Goal: Information Seeking & Learning: Check status

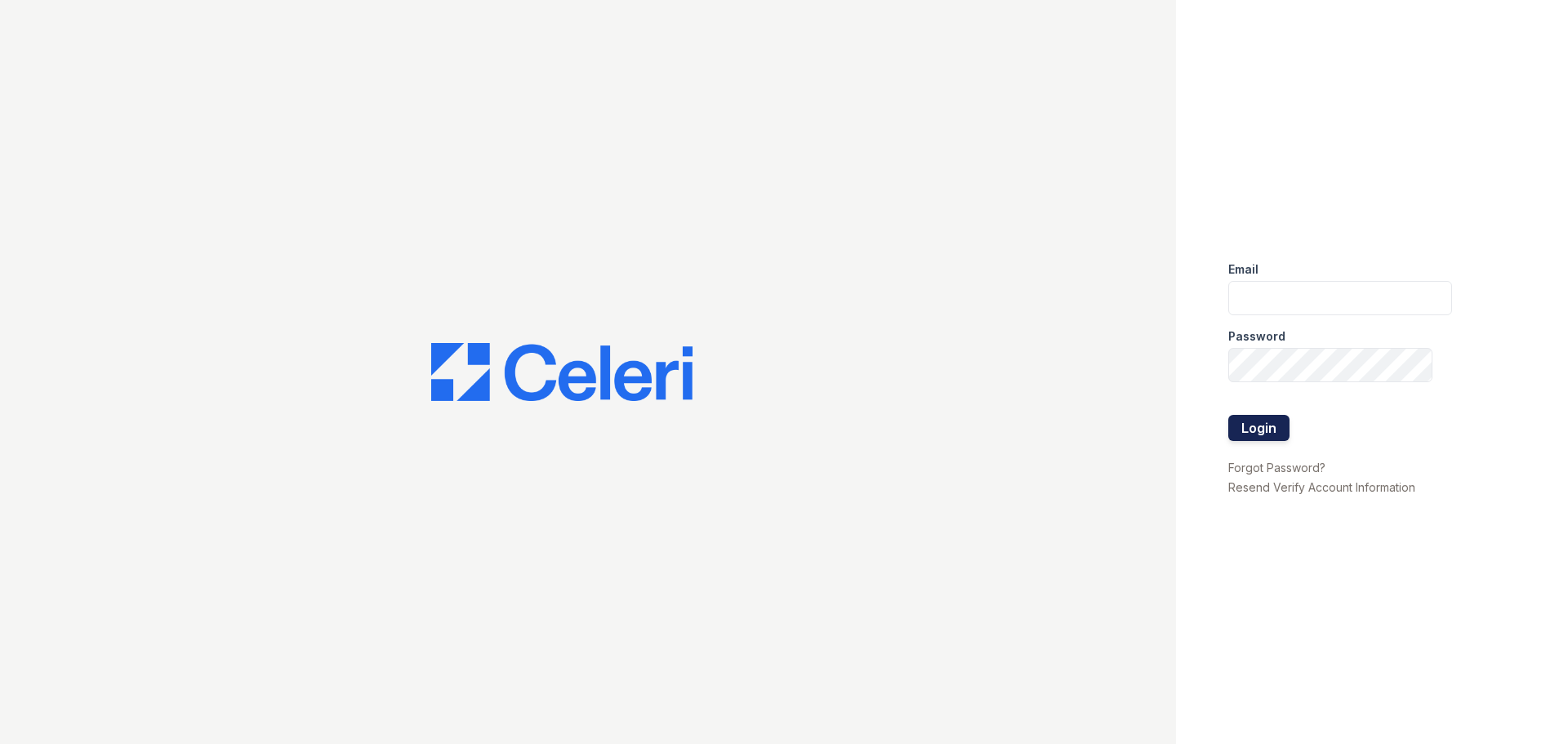
type input "renewmarinashores@trinity-pm.com"
click at [1248, 418] on button "Login" at bounding box center [1258, 427] width 61 height 26
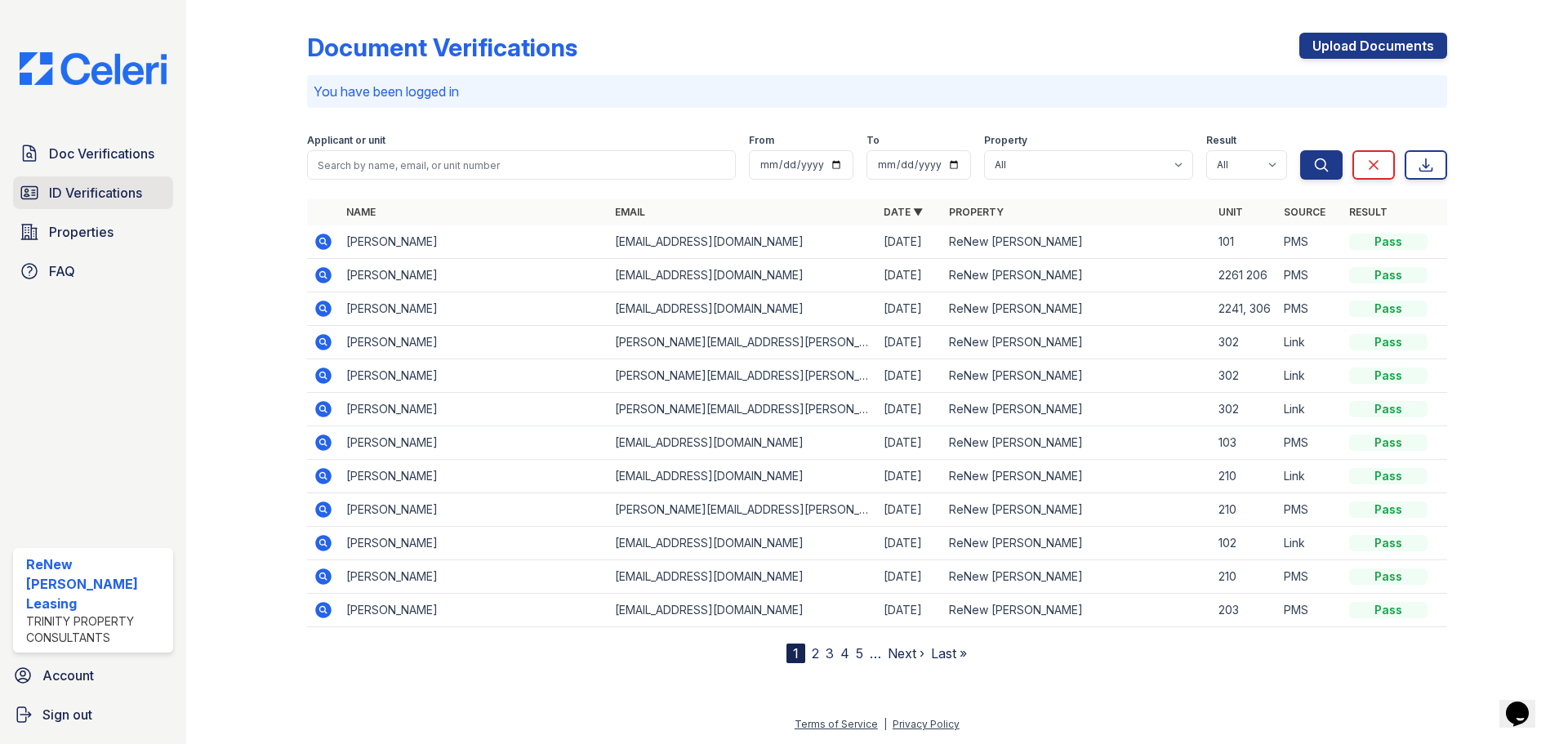
click at [47, 196] on link "ID Verifications" at bounding box center [93, 192] width 160 height 32
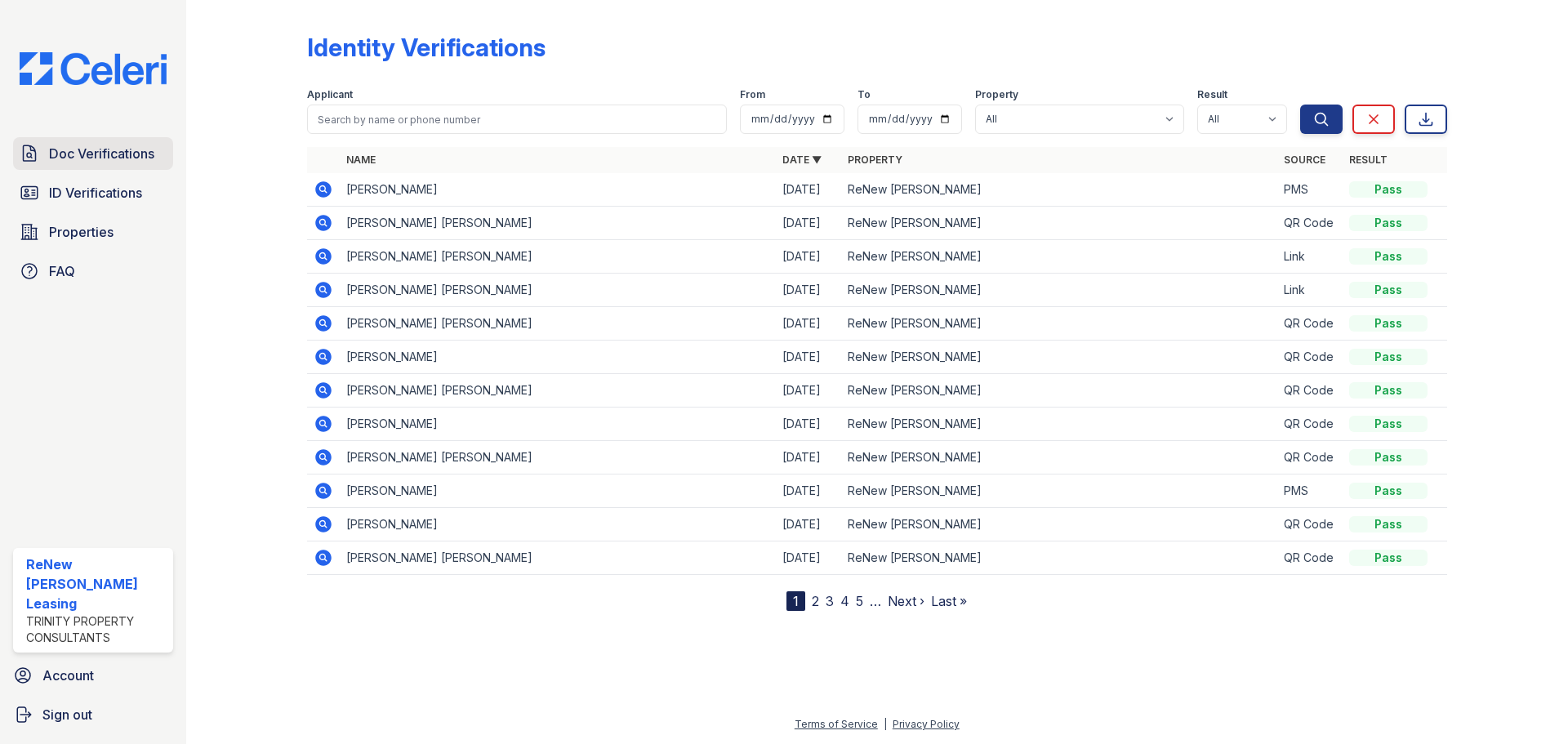
click at [73, 158] on span "Doc Verifications" at bounding box center [101, 153] width 105 height 19
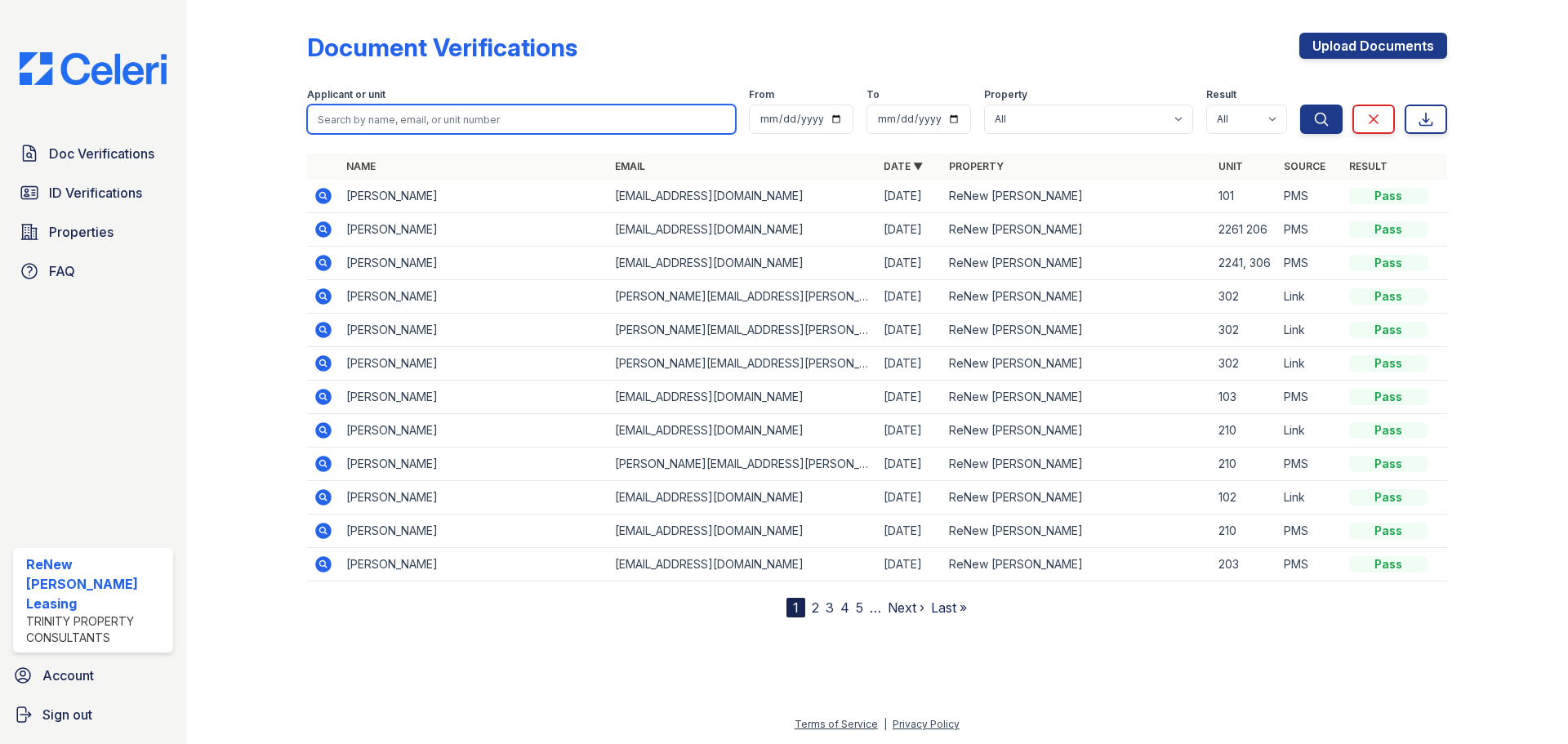
click at [365, 113] on input "search" at bounding box center [521, 119] width 428 height 29
type input "lauren thompson"
click at [1300, 104] on button "Search" at bounding box center [1321, 119] width 42 height 29
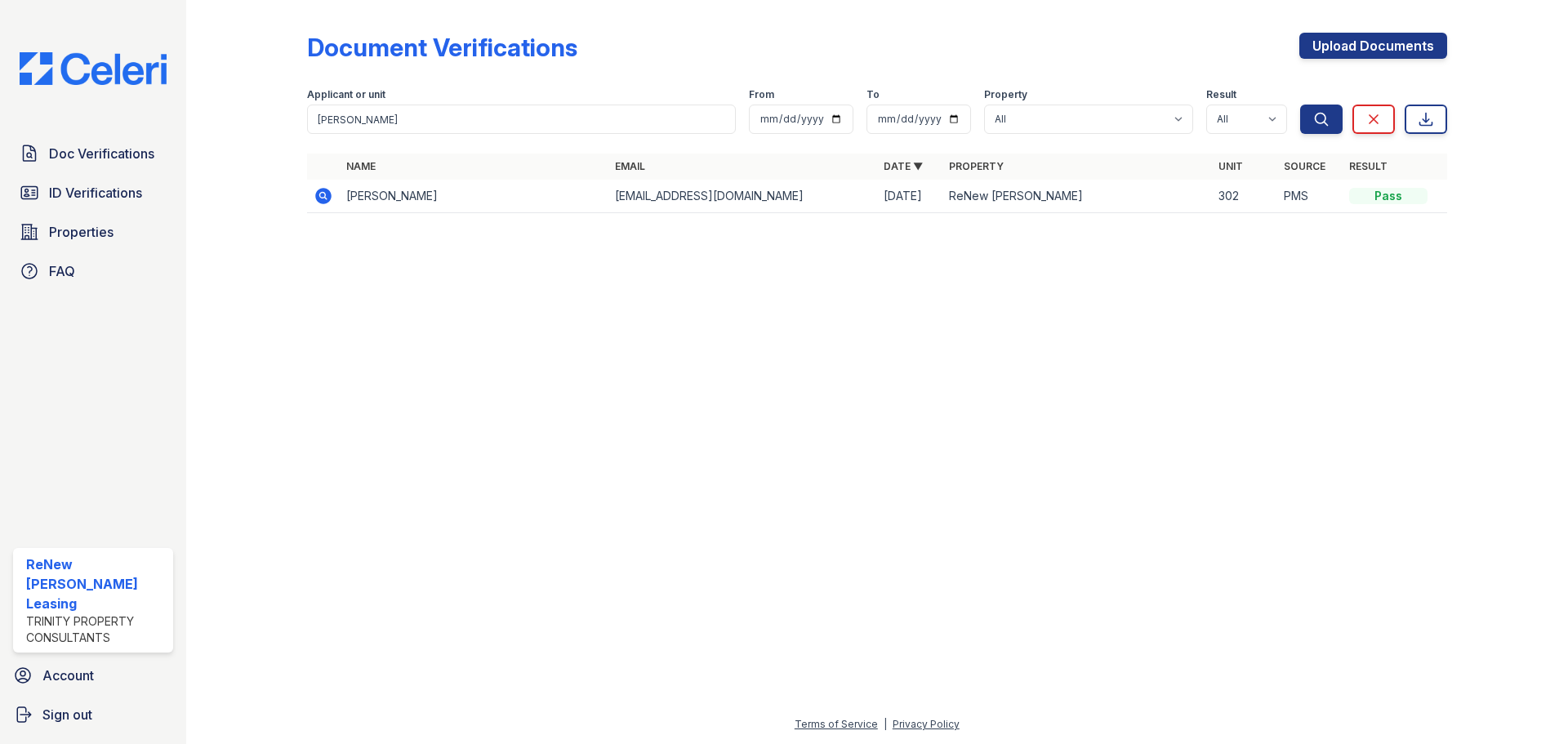
click at [321, 201] on icon at bounding box center [323, 196] width 17 height 17
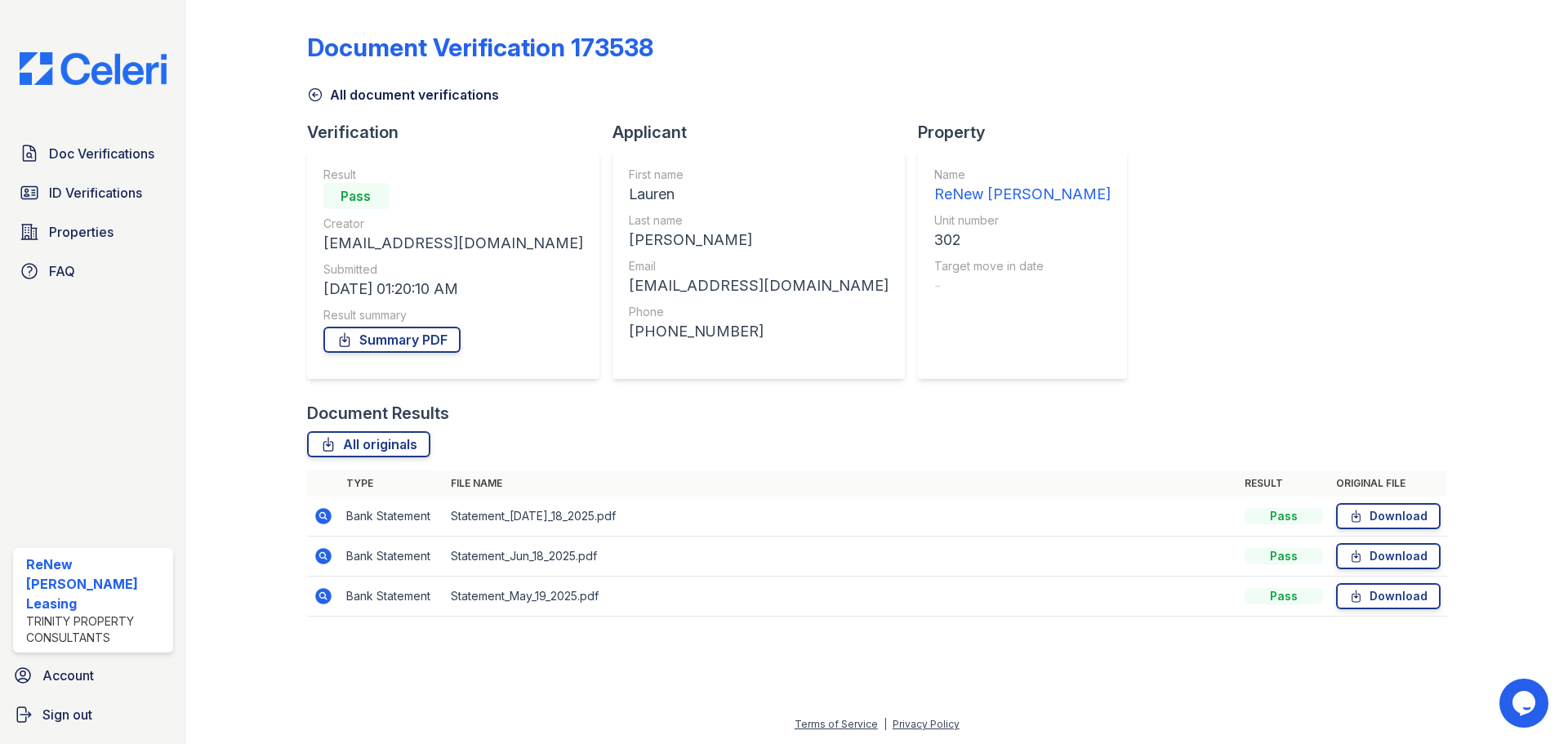
click at [323, 515] on icon at bounding box center [322, 515] width 4 height 4
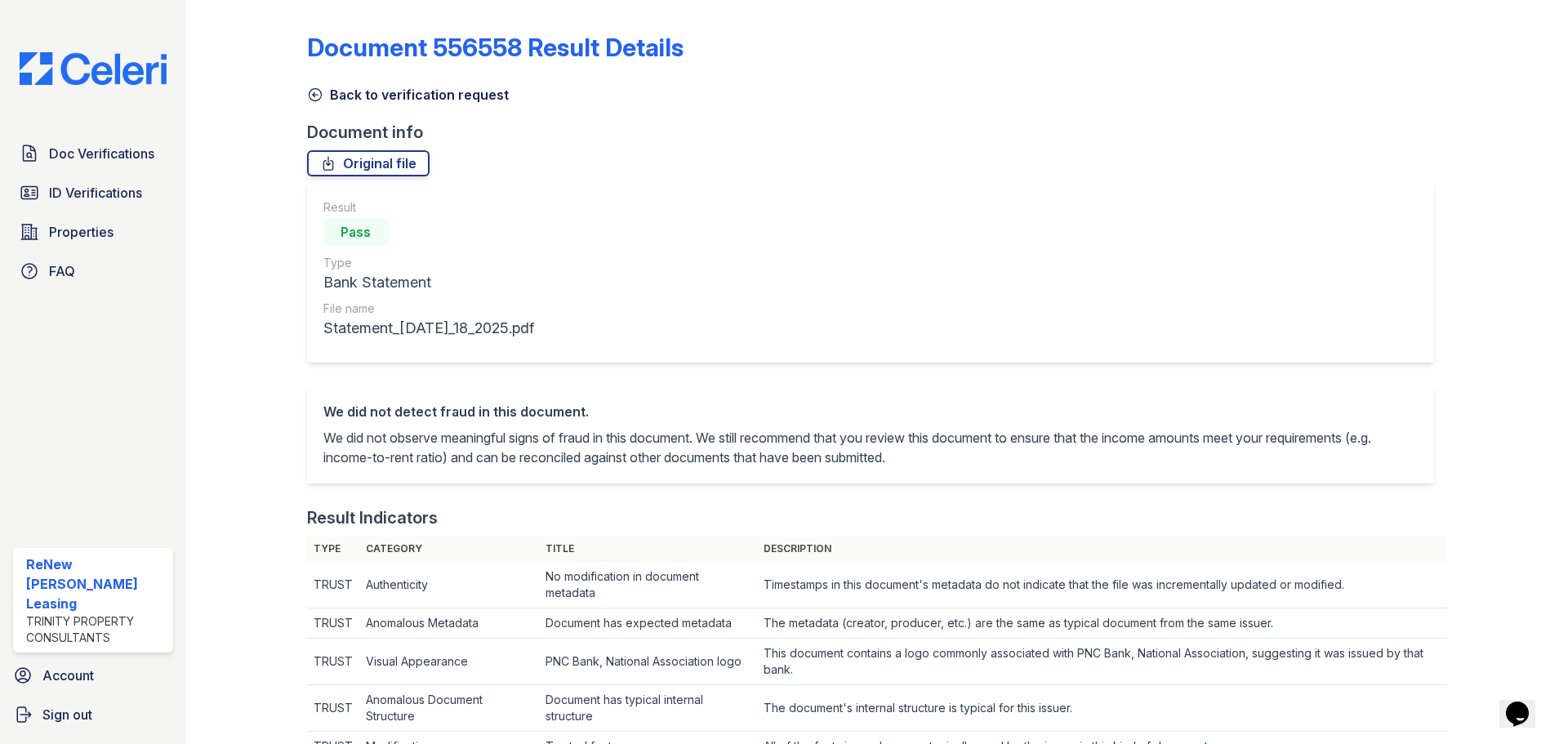
click at [328, 94] on link "Back to verification request" at bounding box center [407, 94] width 202 height 19
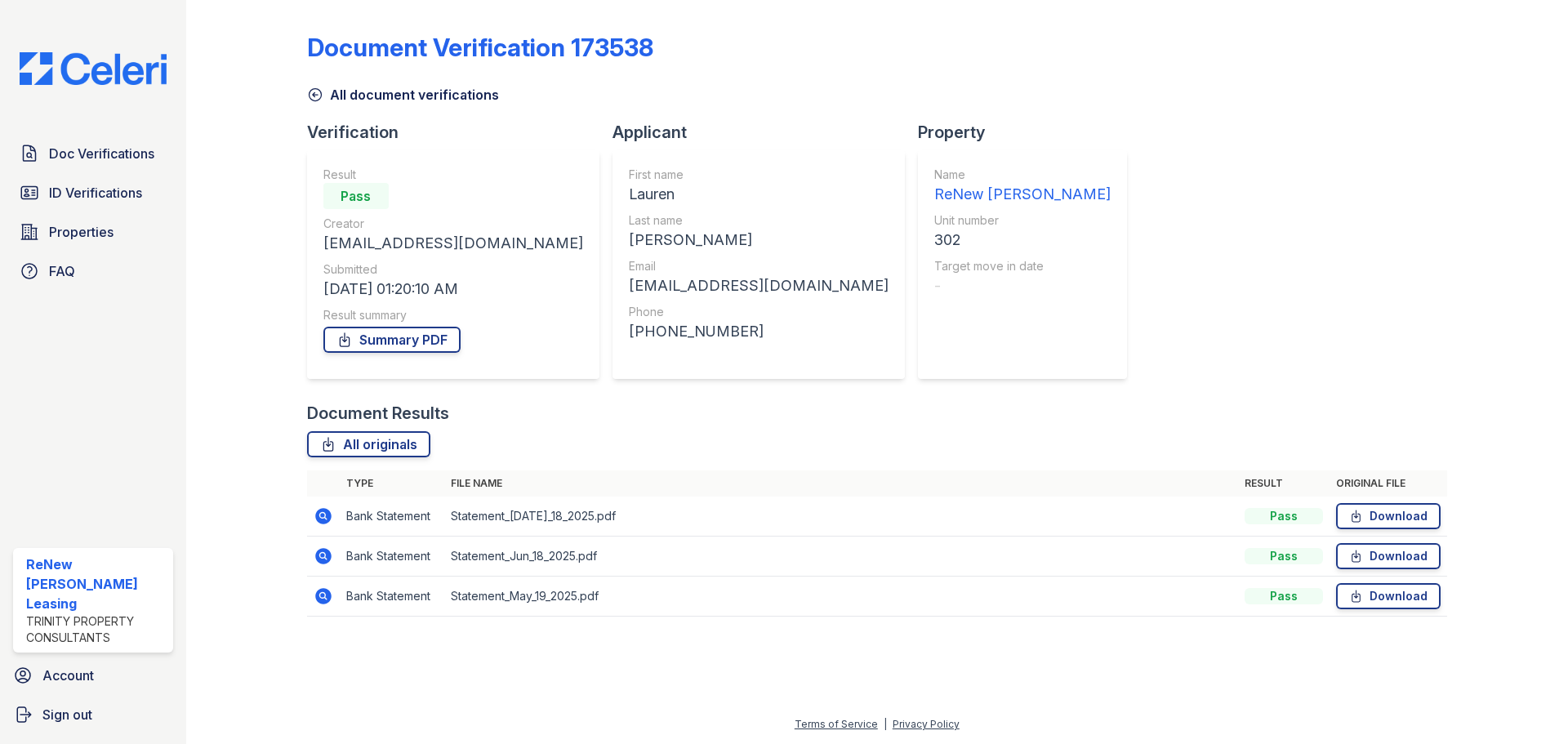
click at [318, 93] on icon at bounding box center [315, 95] width 17 height 17
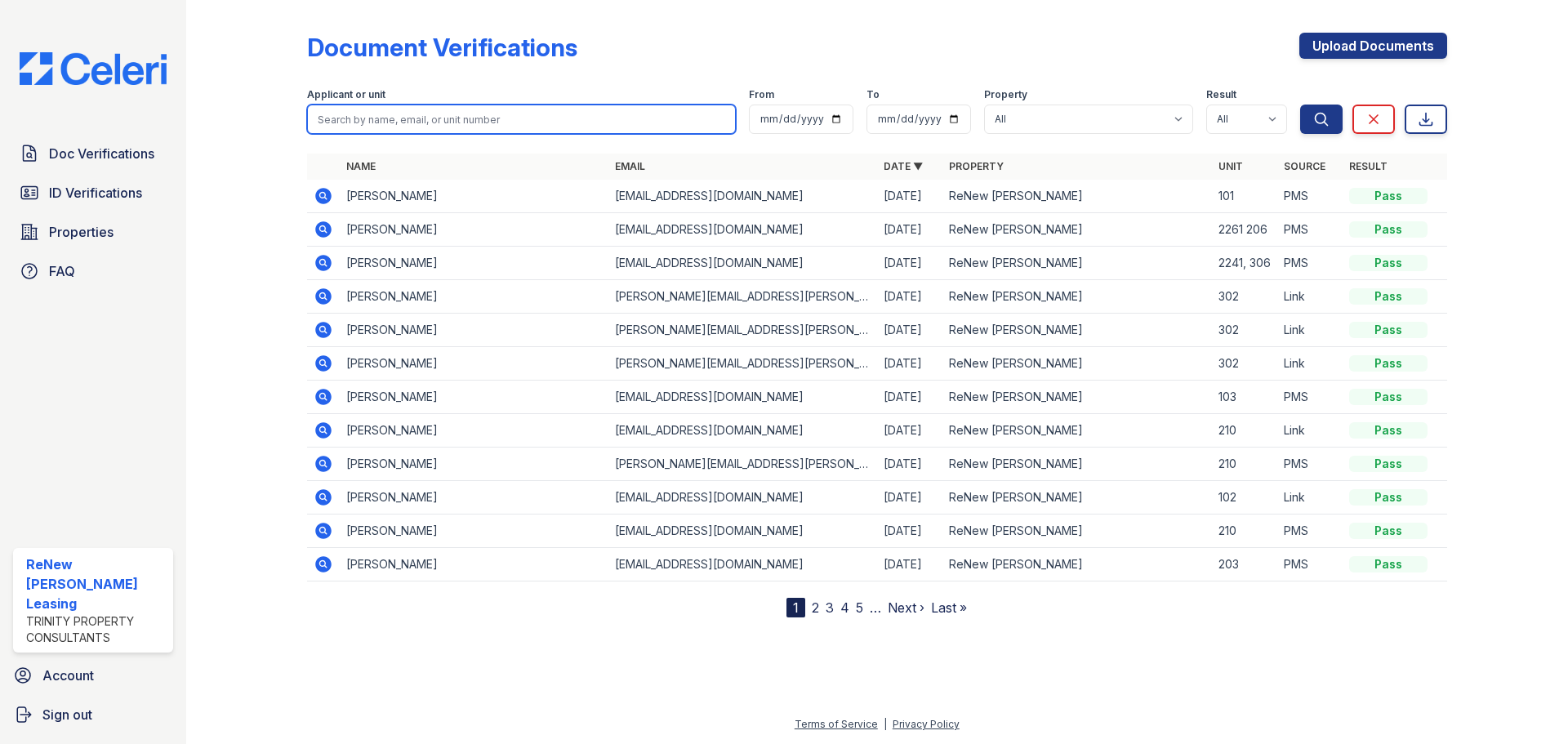
click at [411, 122] on input "search" at bounding box center [521, 119] width 428 height 29
type input "matthew thompson"
click at [1300, 104] on button "Search" at bounding box center [1321, 119] width 42 height 29
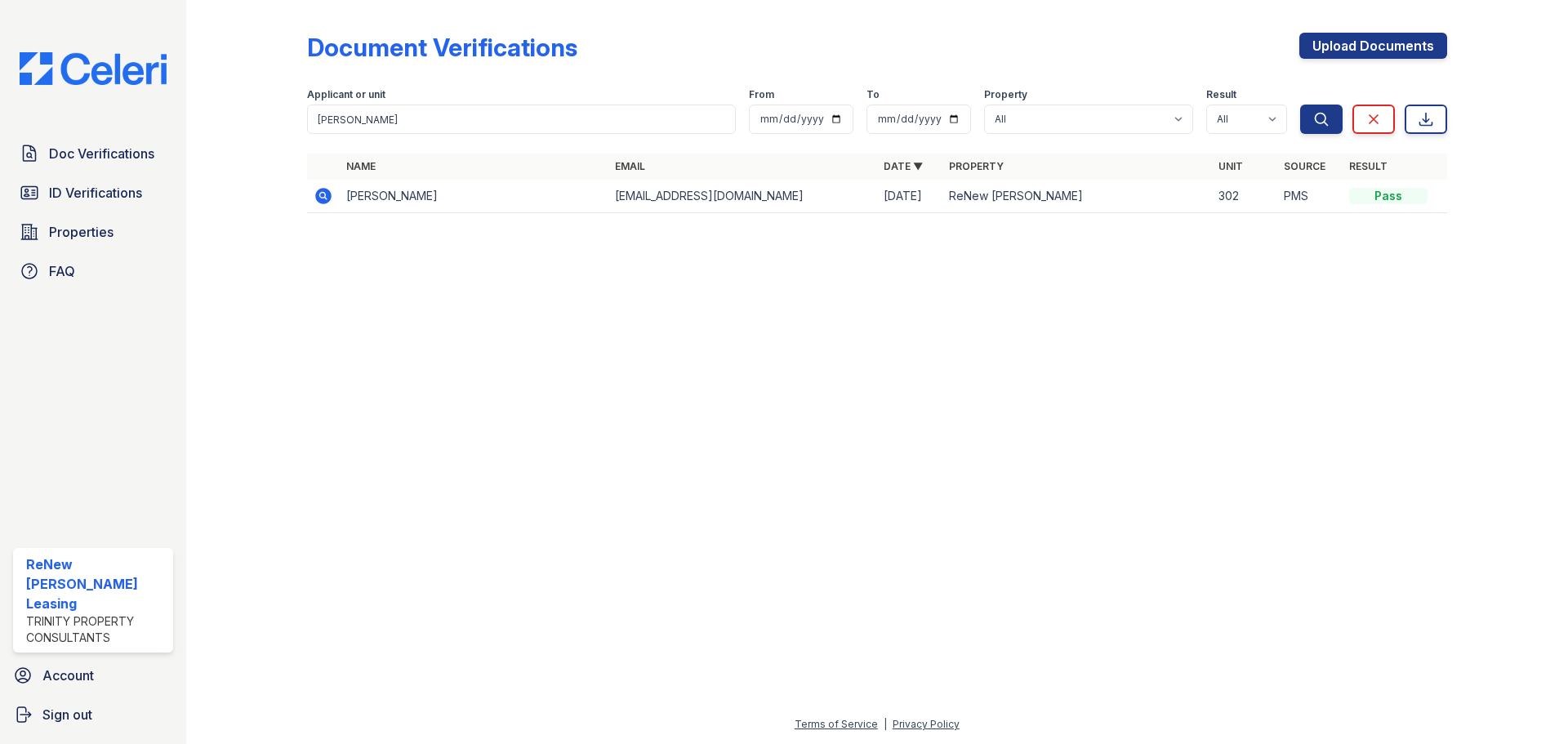
click at [323, 197] on icon at bounding box center [322, 194] width 4 height 4
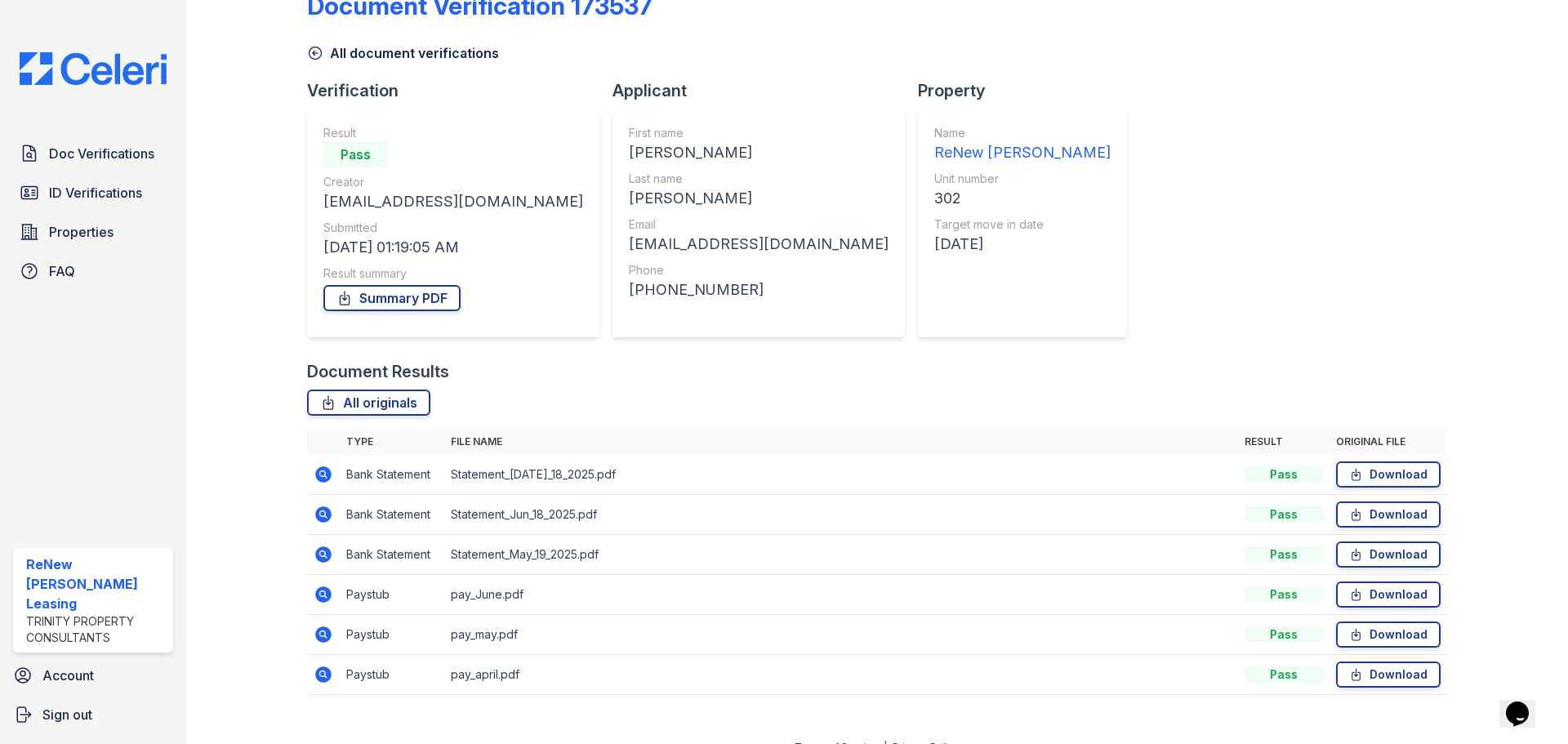
scroll to position [64, 0]
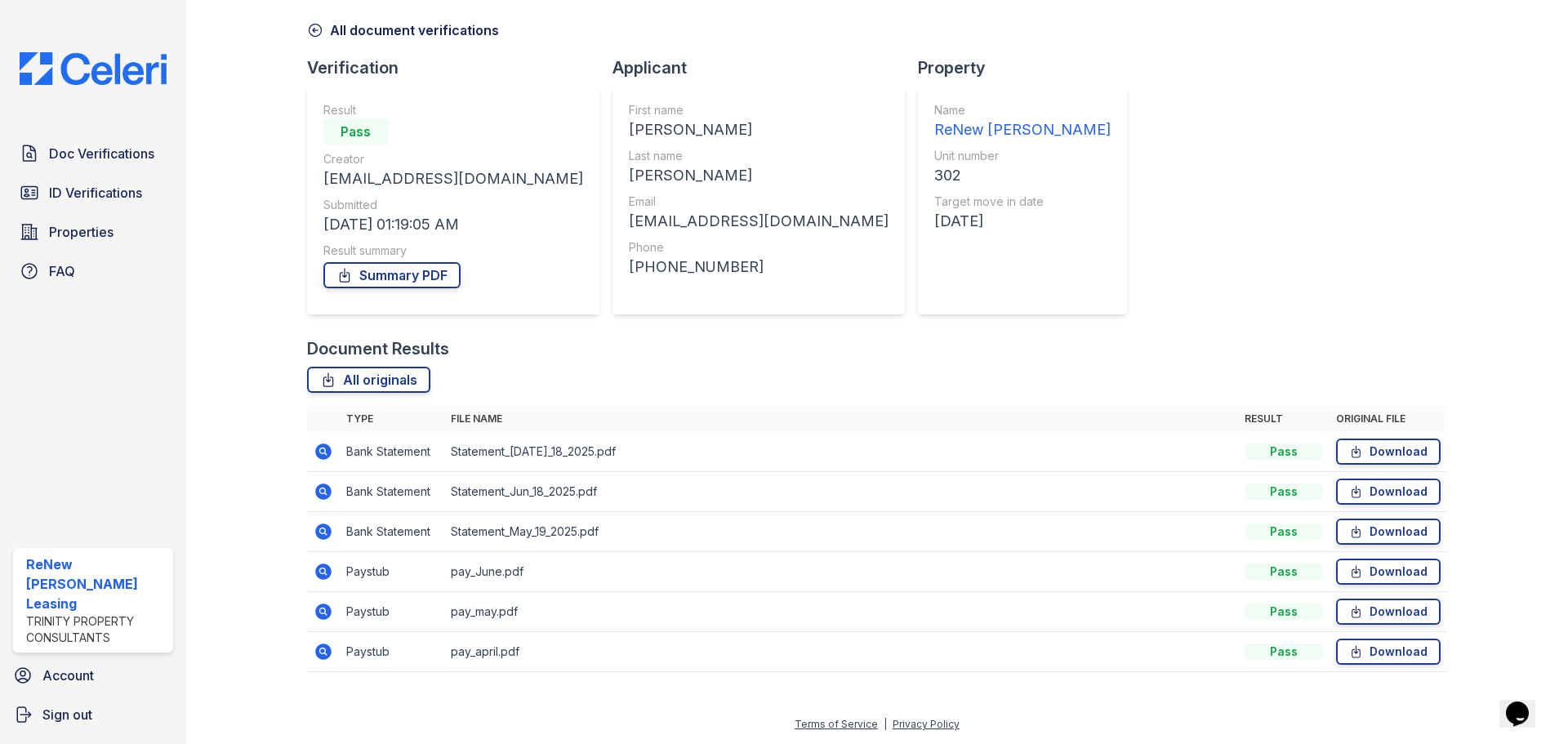
click at [324, 455] on icon at bounding box center [323, 451] width 17 height 17
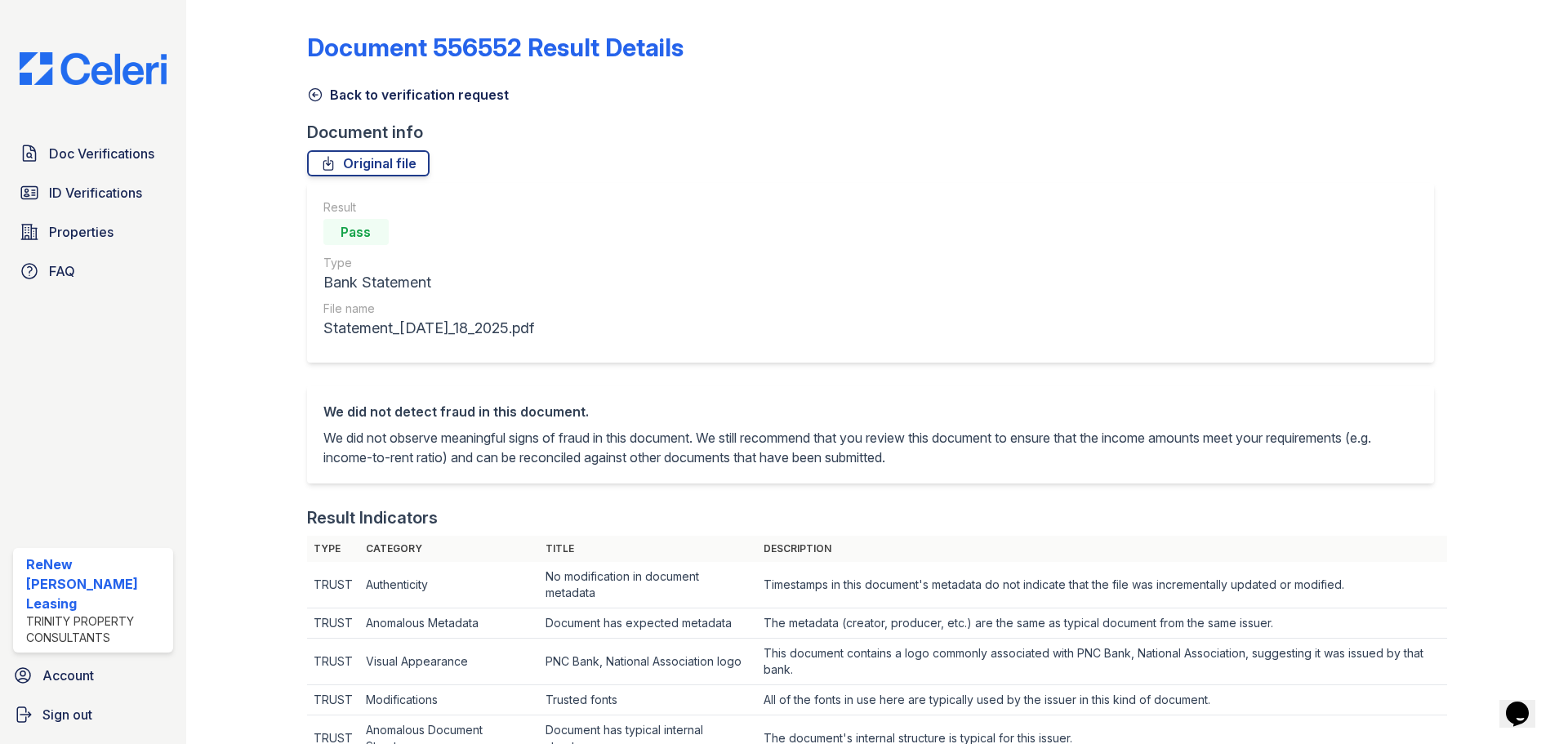
click at [316, 96] on icon at bounding box center [315, 95] width 17 height 17
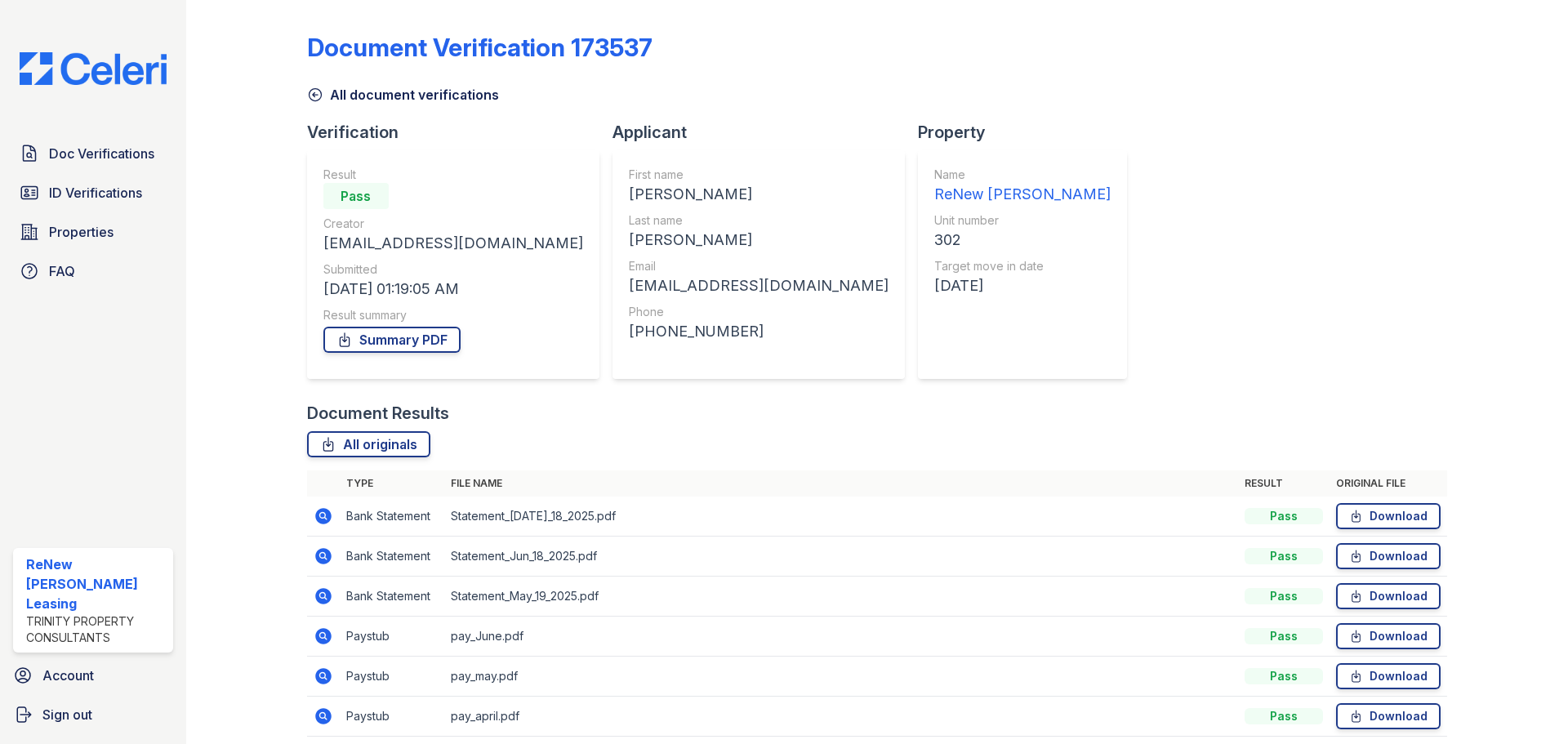
scroll to position [64, 0]
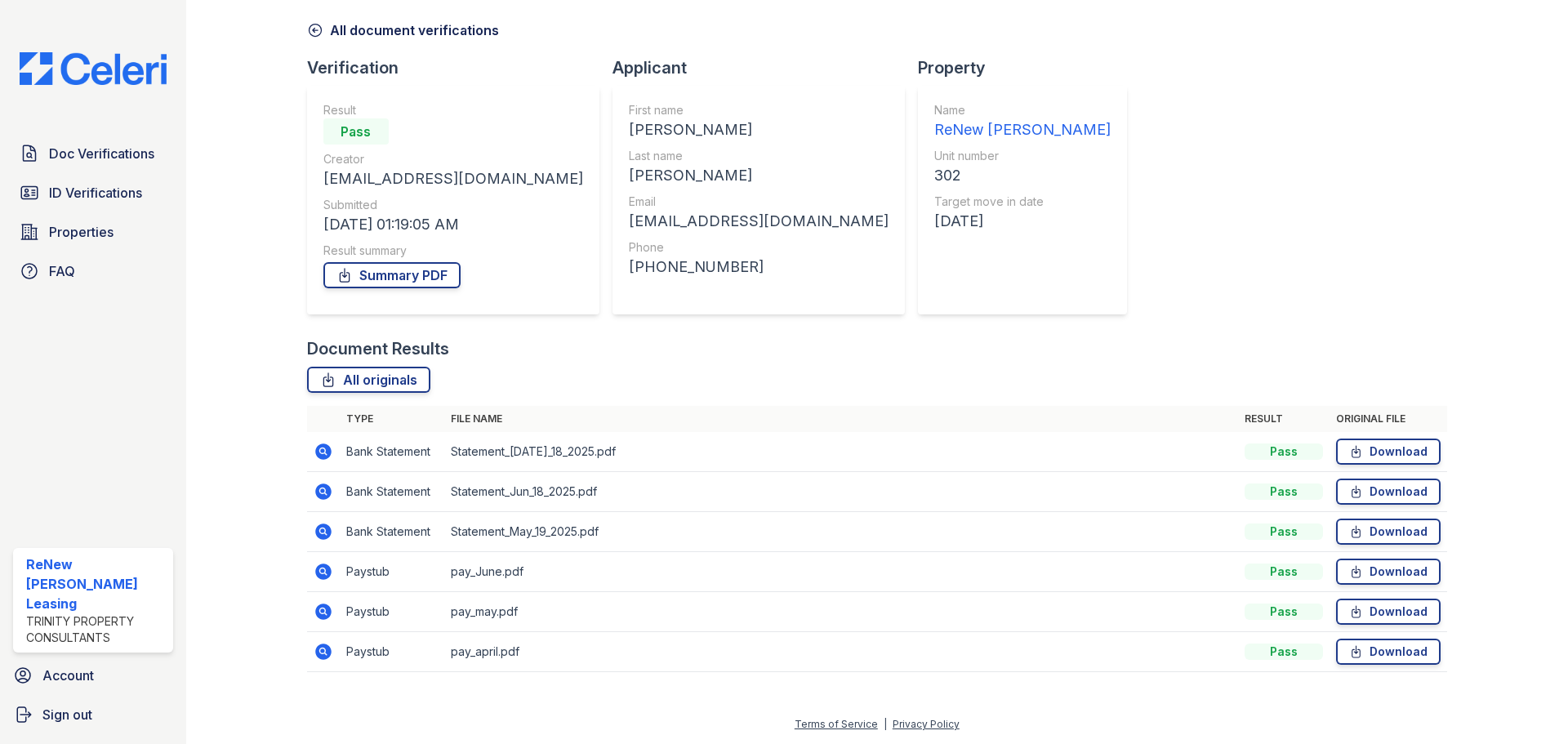
click at [320, 564] on icon at bounding box center [323, 572] width 17 height 17
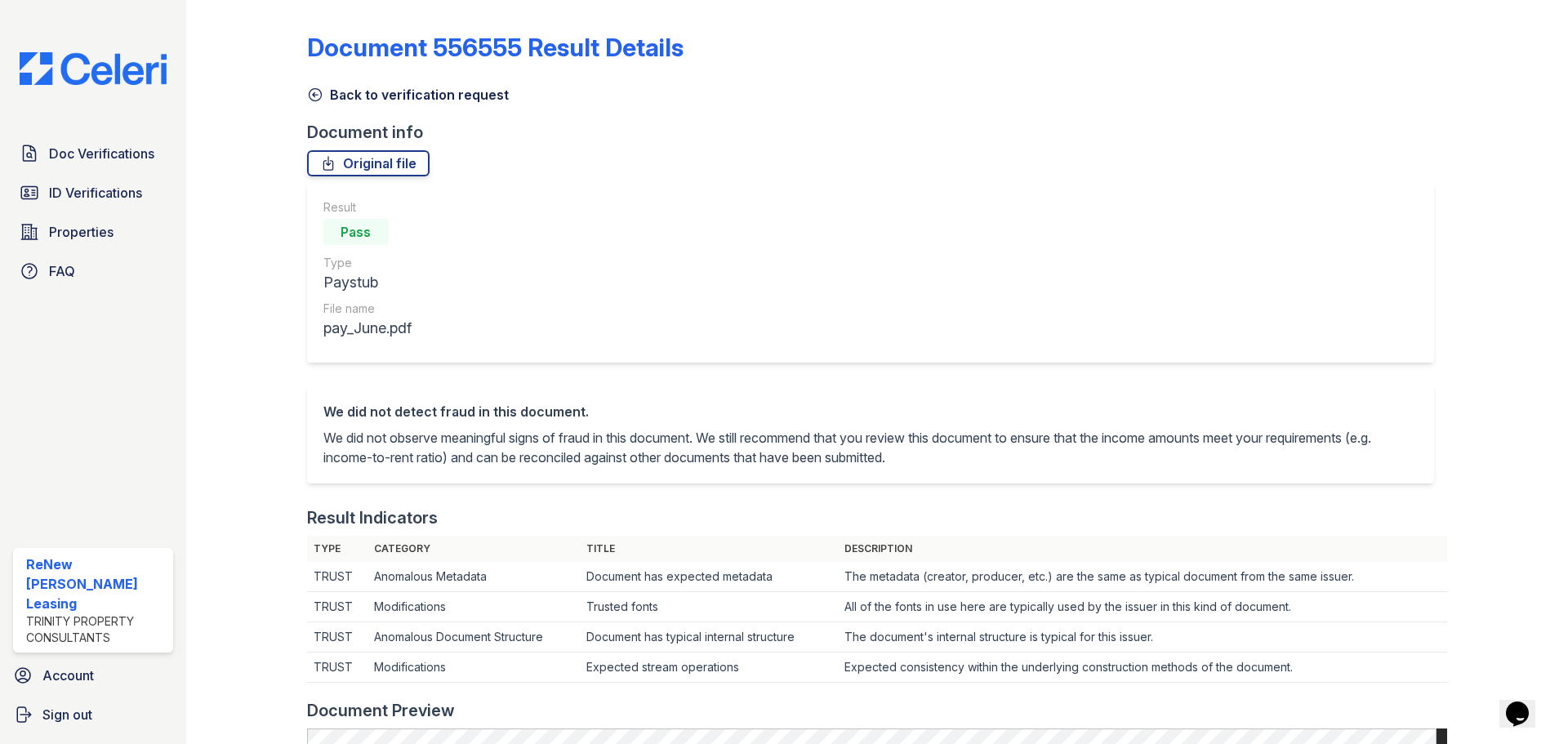
click at [308, 98] on icon at bounding box center [315, 95] width 17 height 17
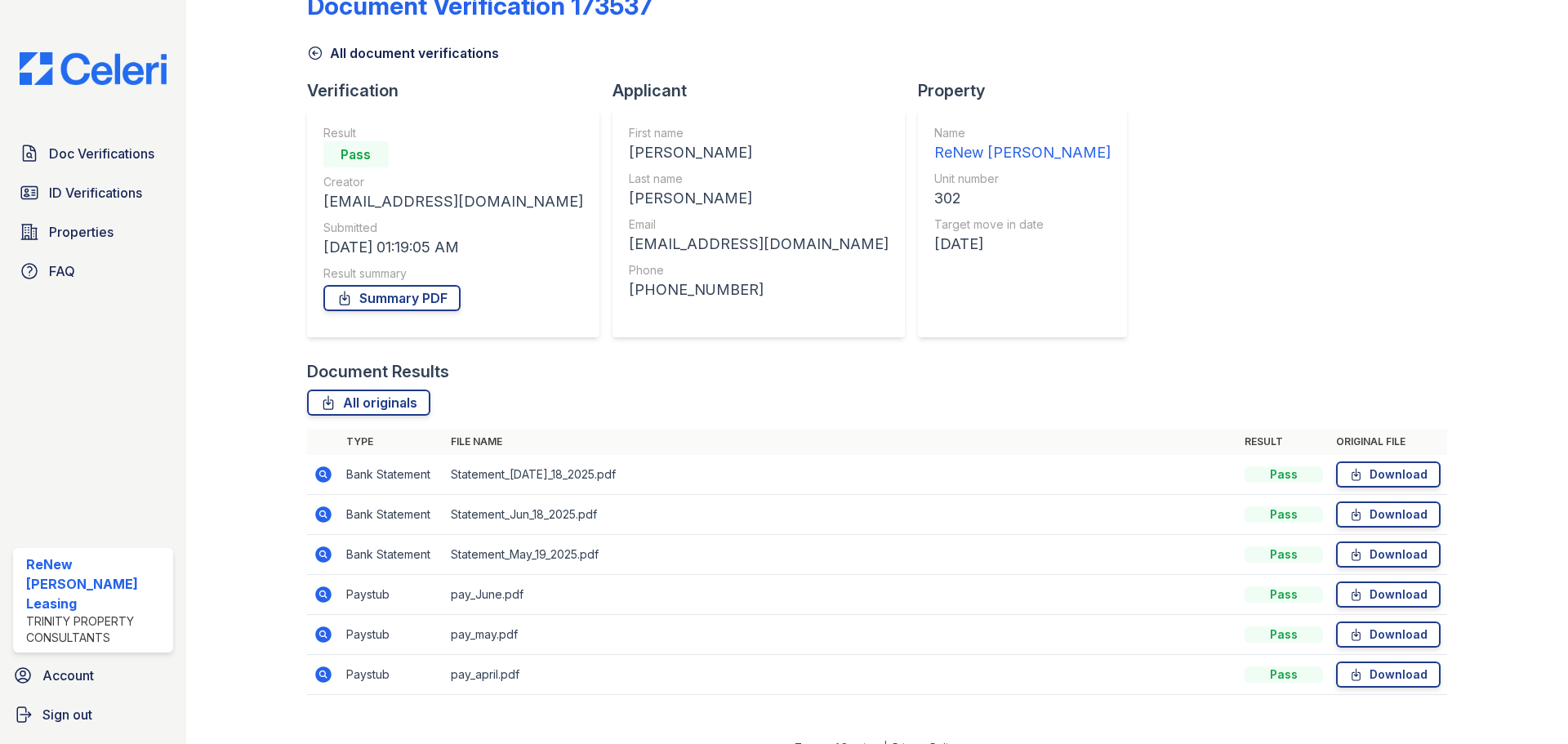
scroll to position [64, 0]
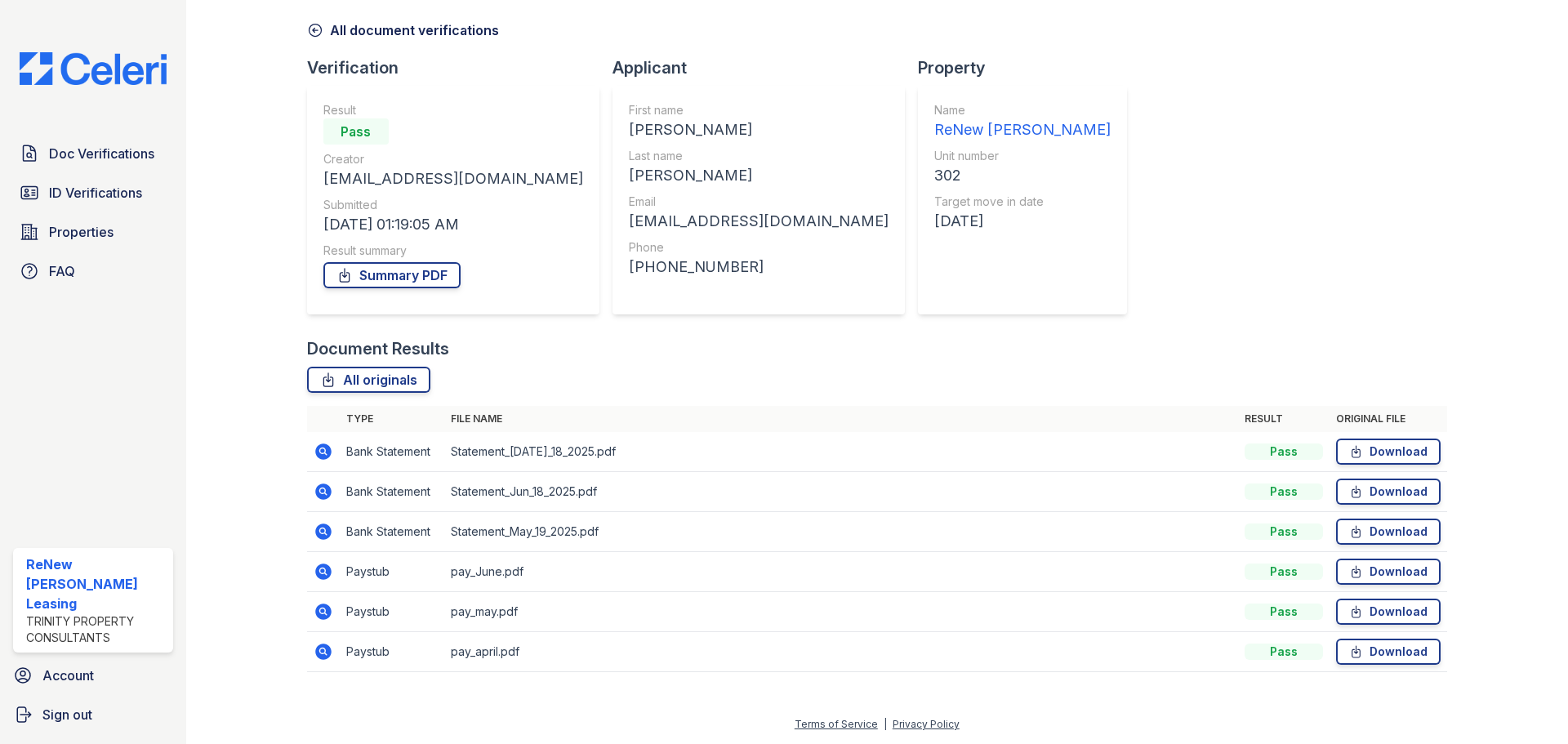
click at [314, 568] on icon at bounding box center [322, 571] width 19 height 19
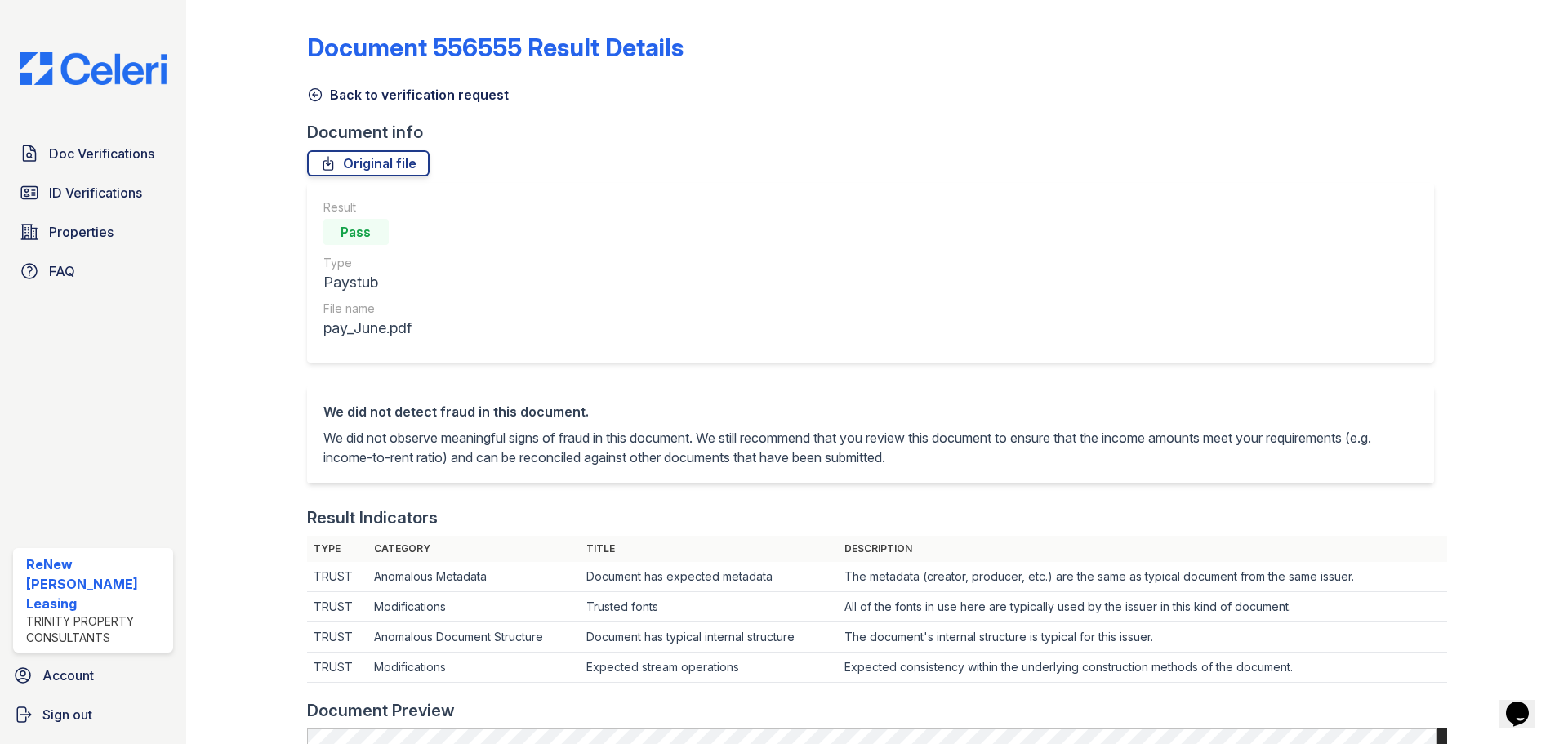
click at [333, 94] on link "Back to verification request" at bounding box center [407, 94] width 202 height 19
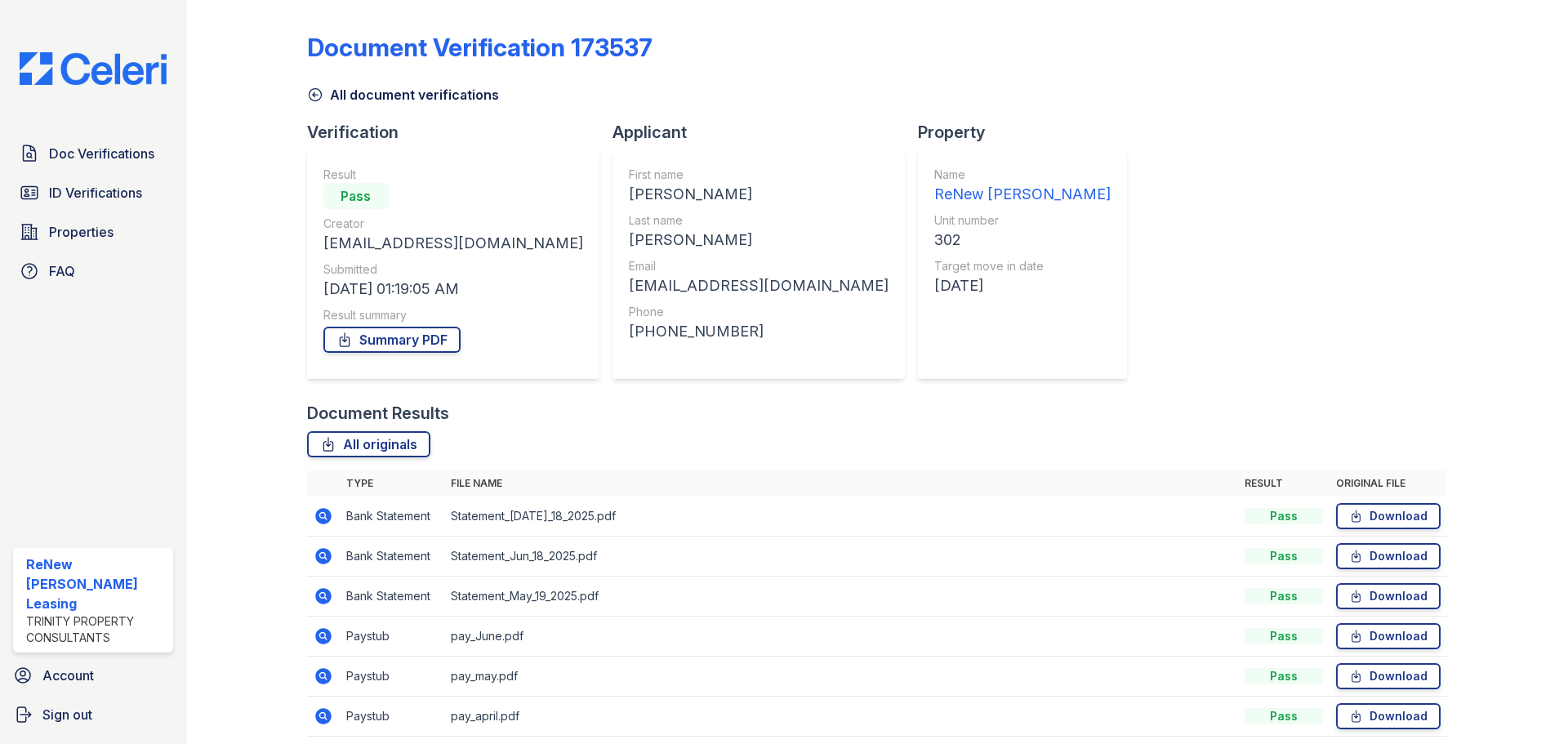
scroll to position [64, 0]
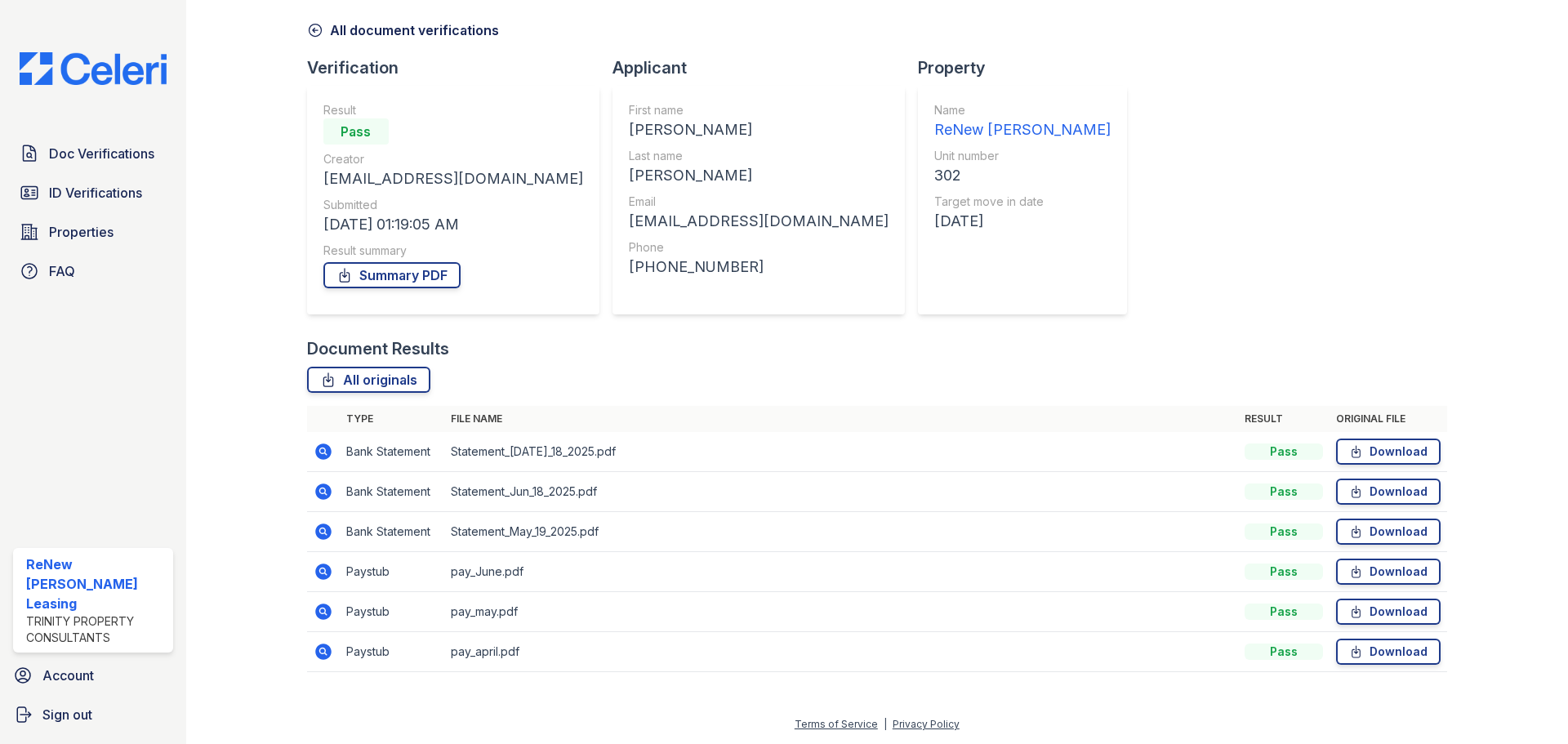
click at [322, 562] on icon at bounding box center [322, 571] width 19 height 19
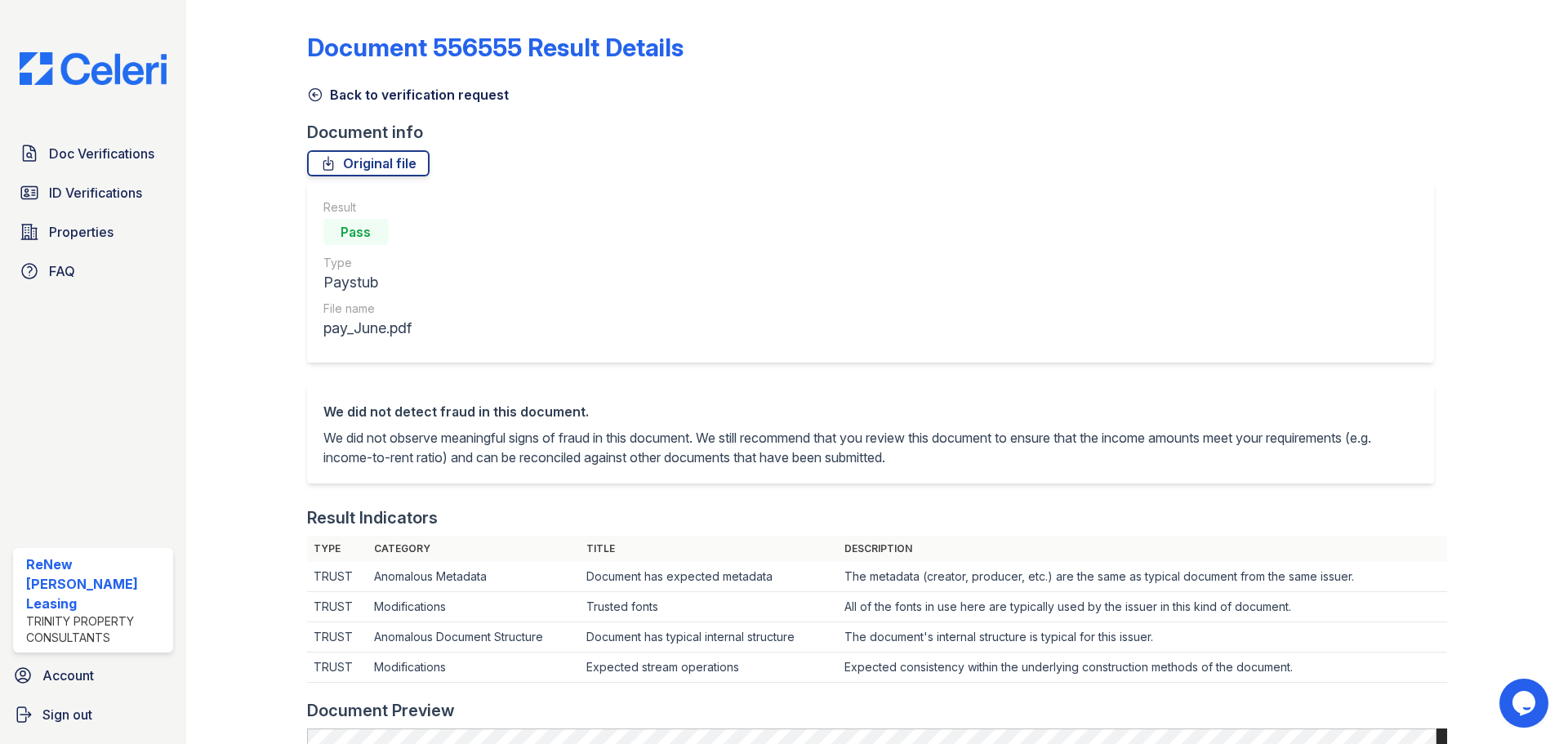
click at [307, 84] on div "Back to verification request" at bounding box center [876, 90] width 1140 height 29
click at [314, 94] on icon at bounding box center [315, 95] width 17 height 17
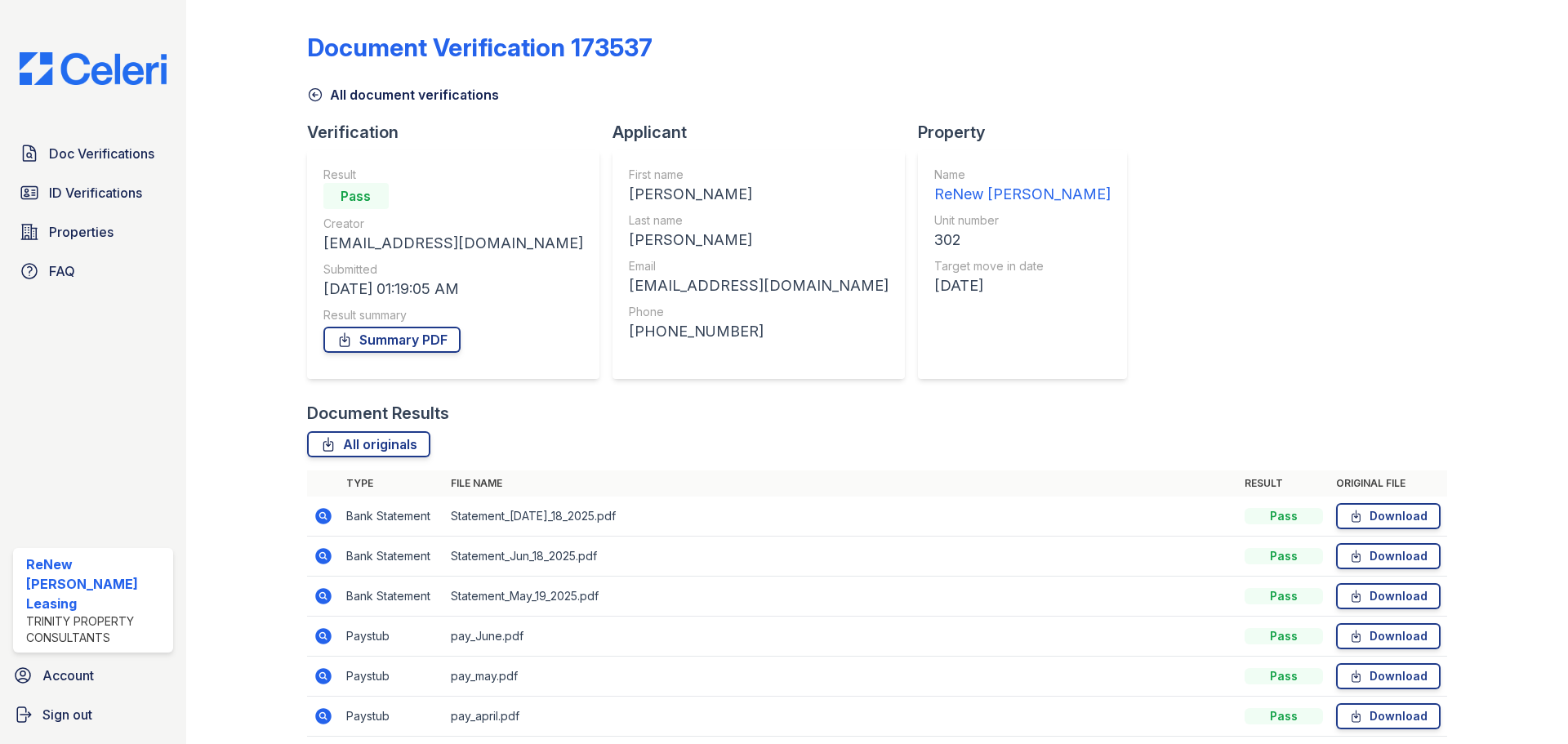
click at [320, 516] on icon at bounding box center [322, 516] width 19 height 19
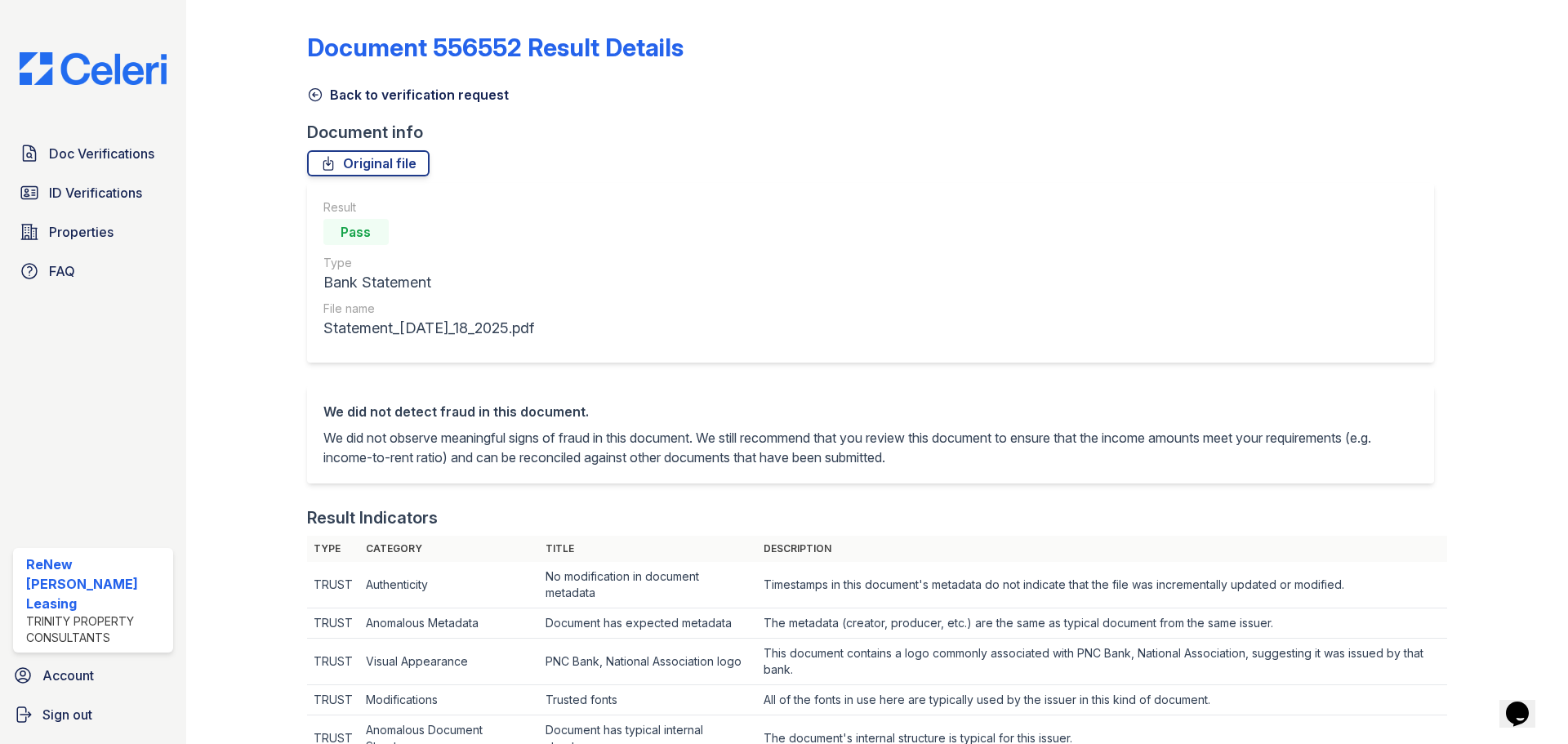
click at [313, 97] on icon at bounding box center [315, 95] width 17 height 17
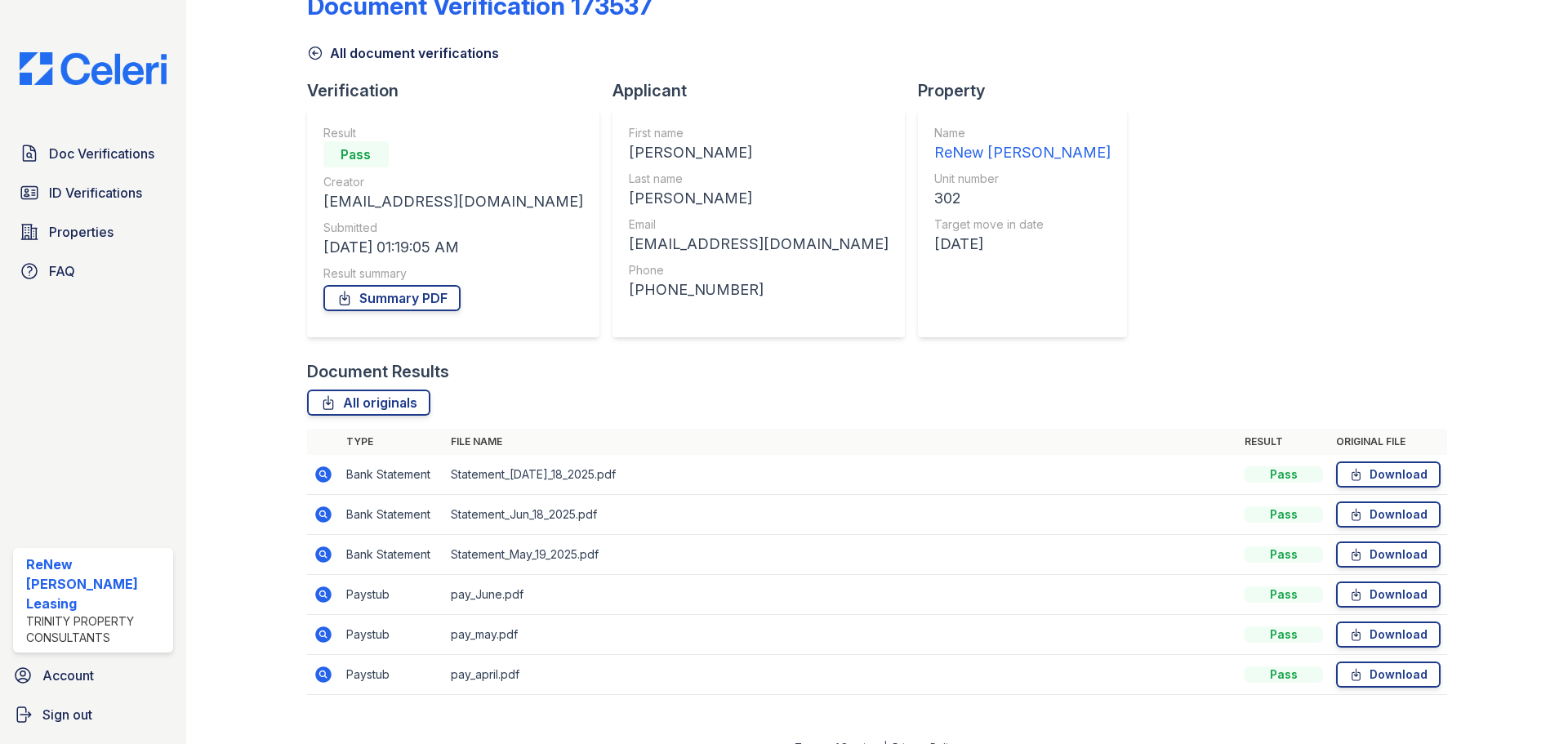
scroll to position [64, 0]
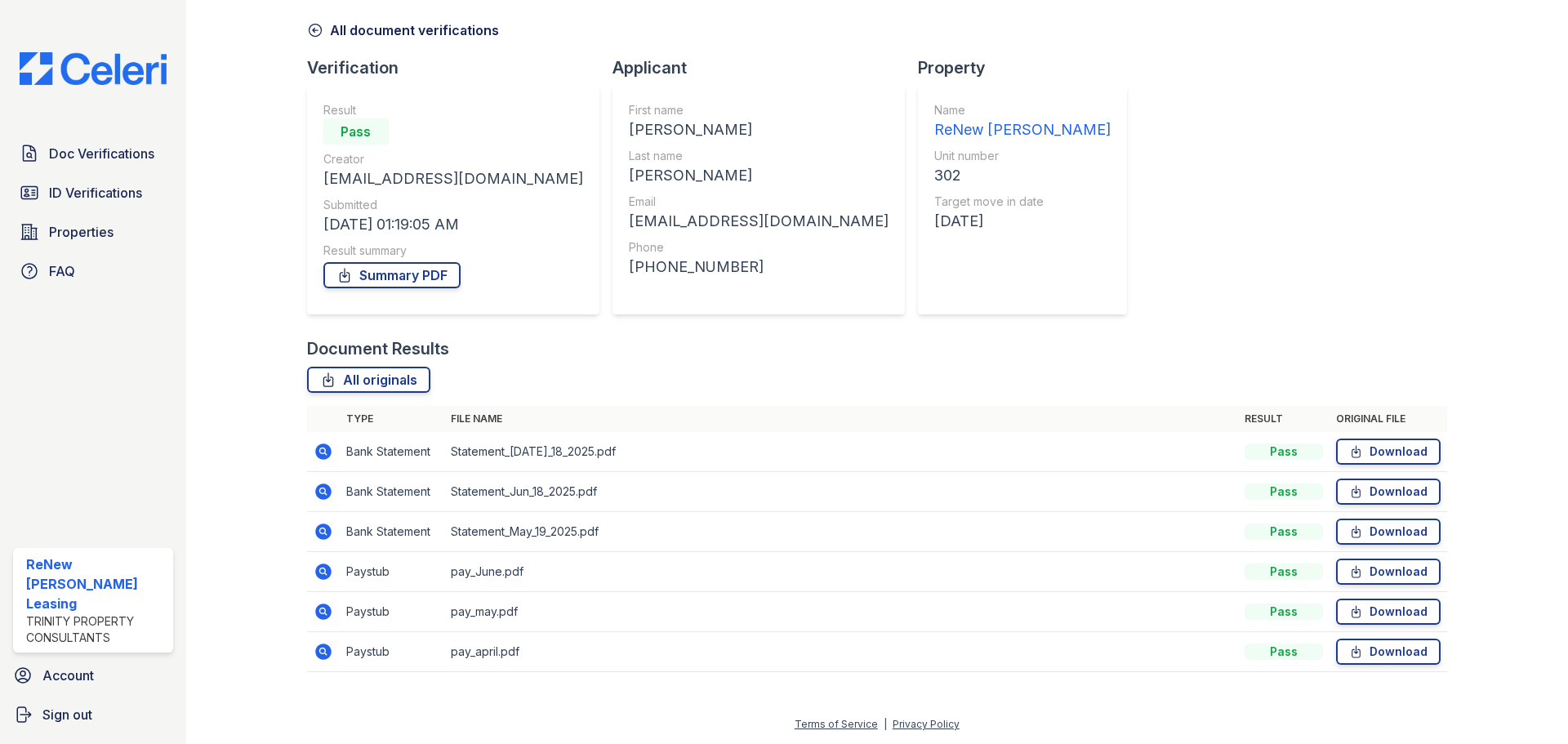
click at [320, 489] on icon at bounding box center [322, 490] width 4 height 4
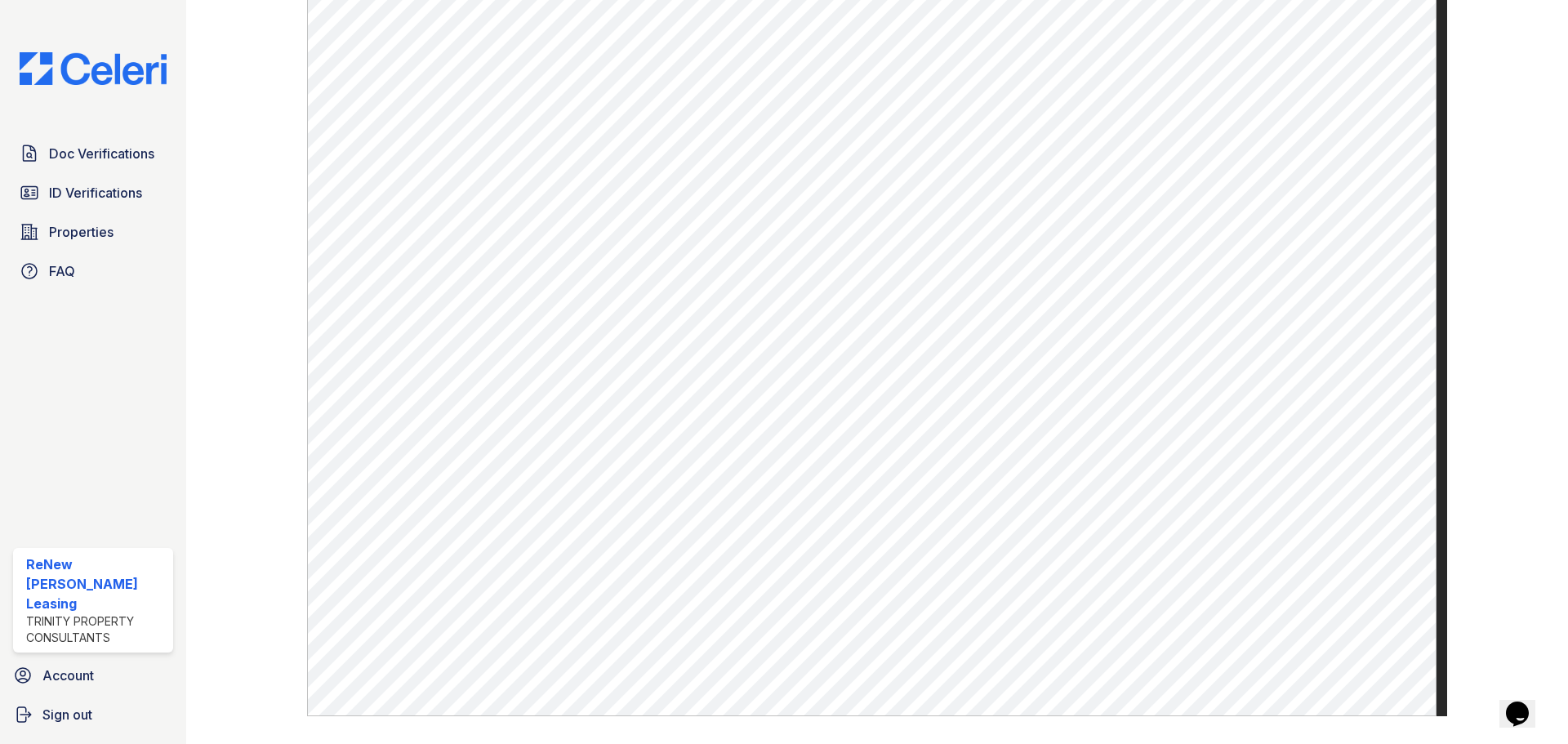
scroll to position [893, 0]
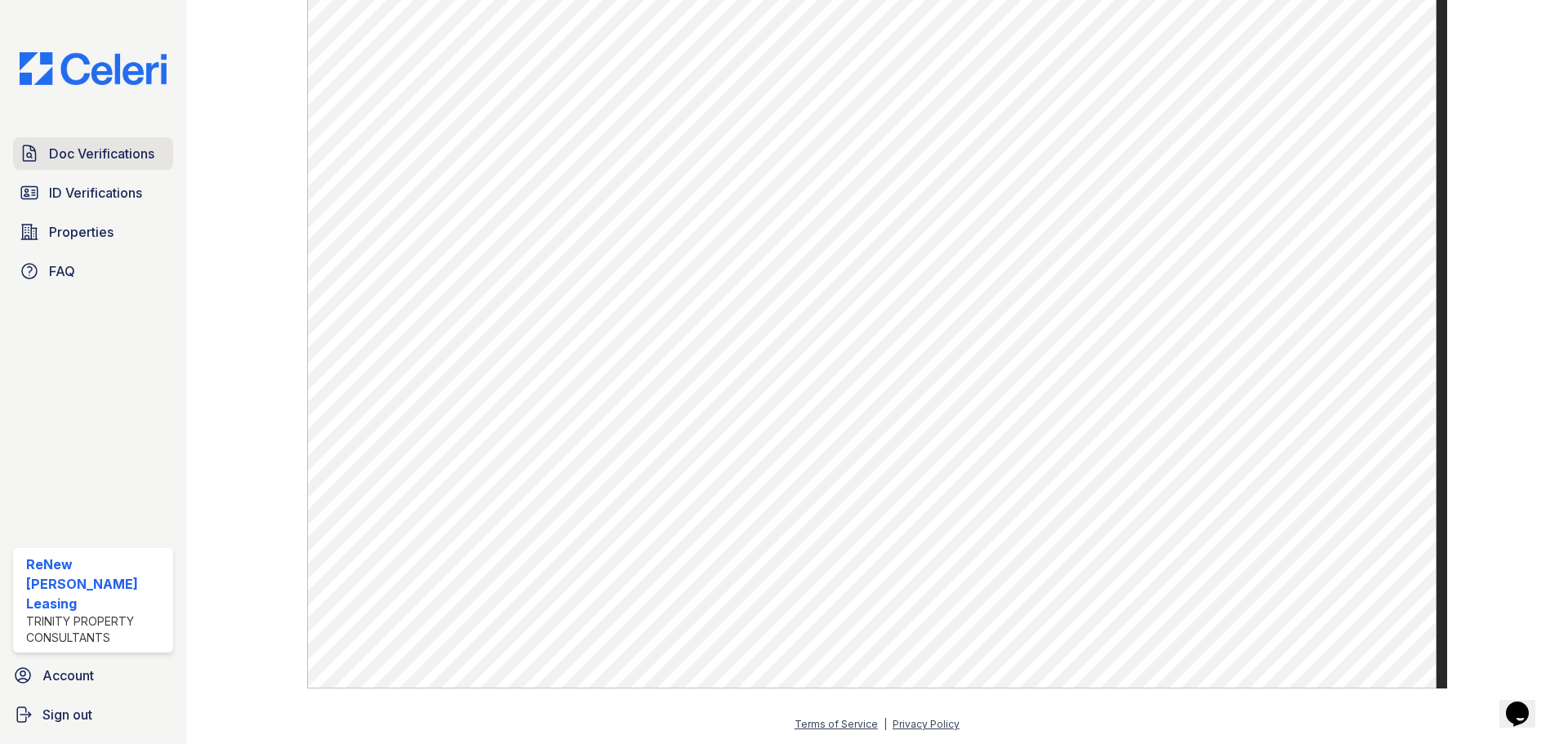
click at [57, 153] on span "Doc Verifications" at bounding box center [101, 153] width 105 height 19
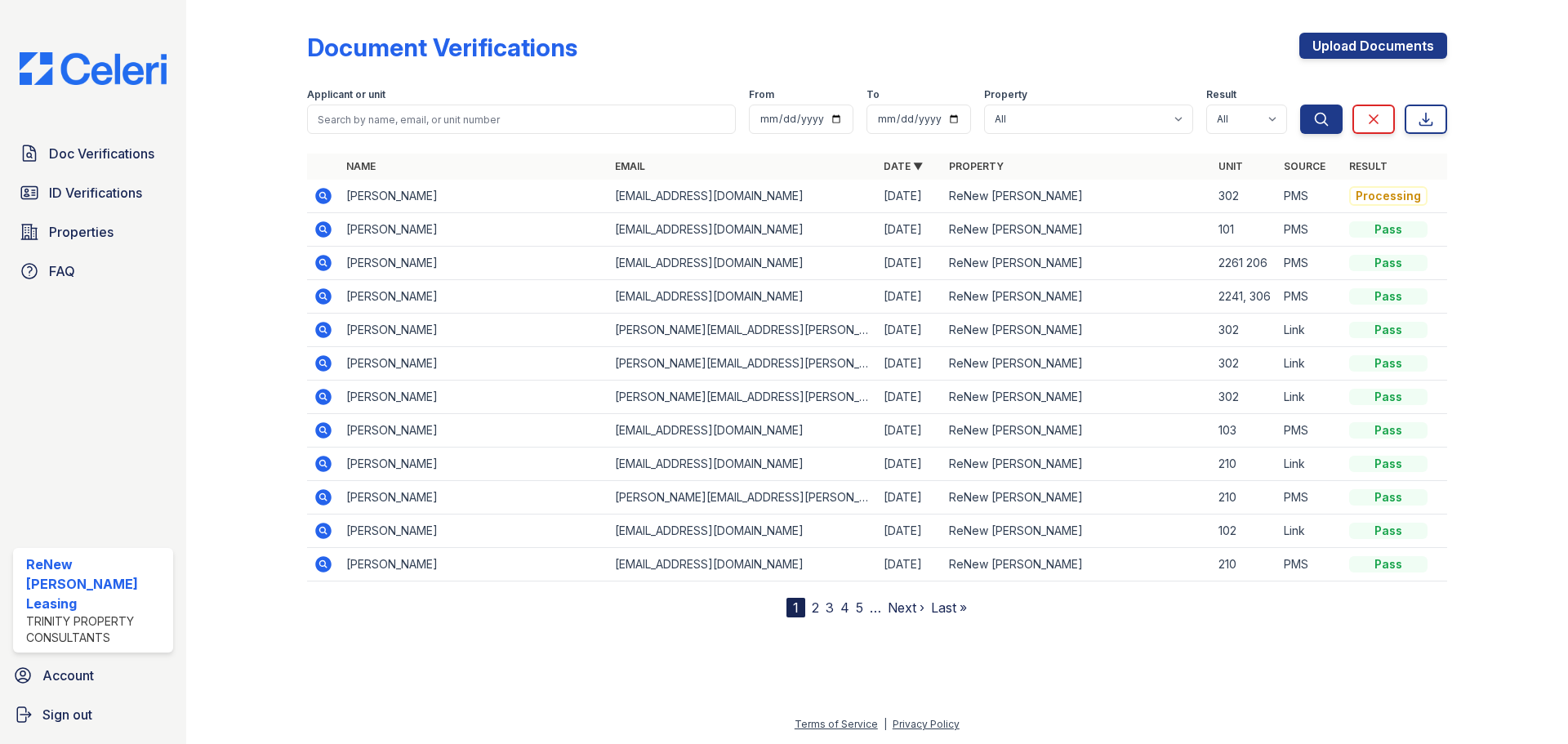
click at [324, 198] on icon at bounding box center [322, 195] width 19 height 19
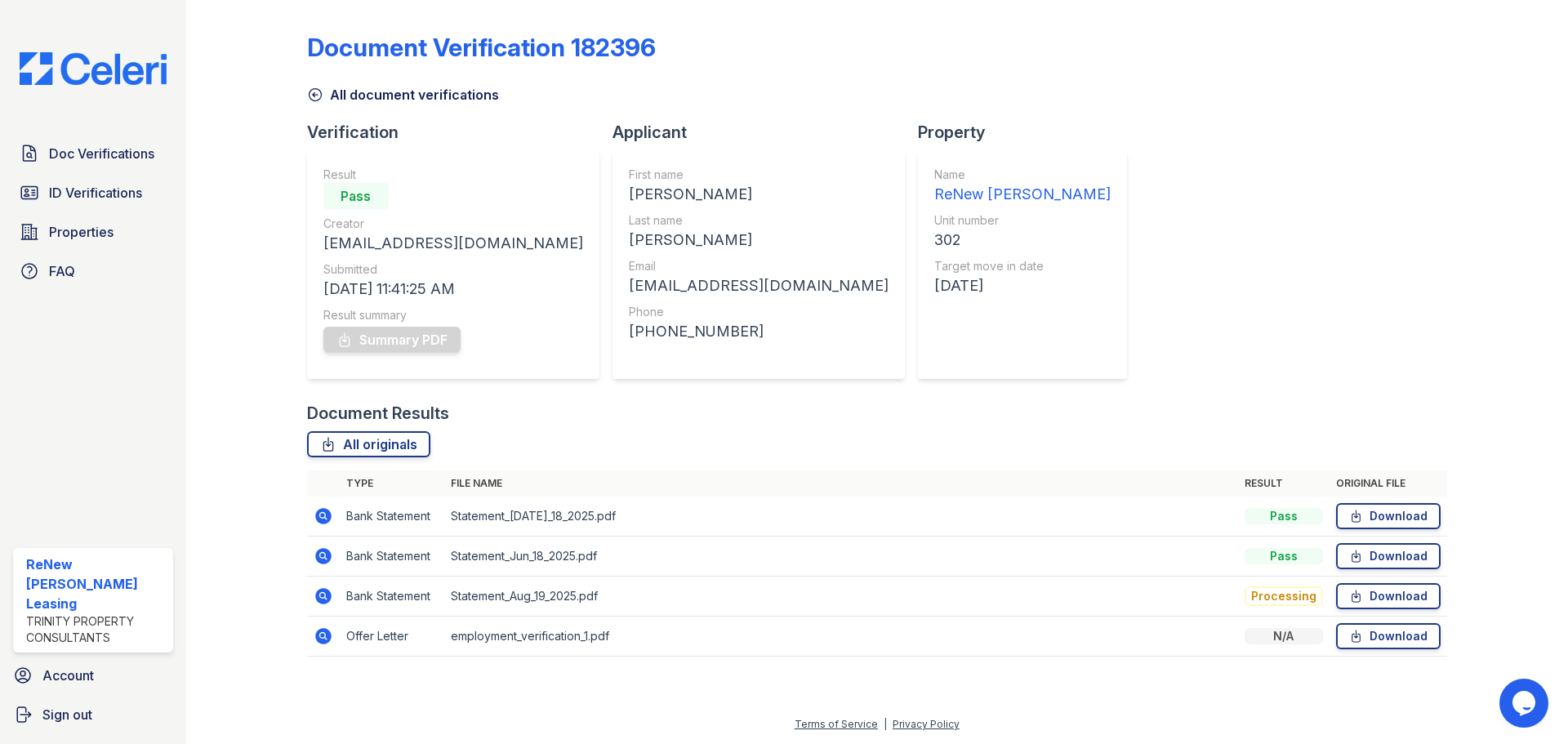
click at [320, 635] on icon at bounding box center [322, 635] width 19 height 19
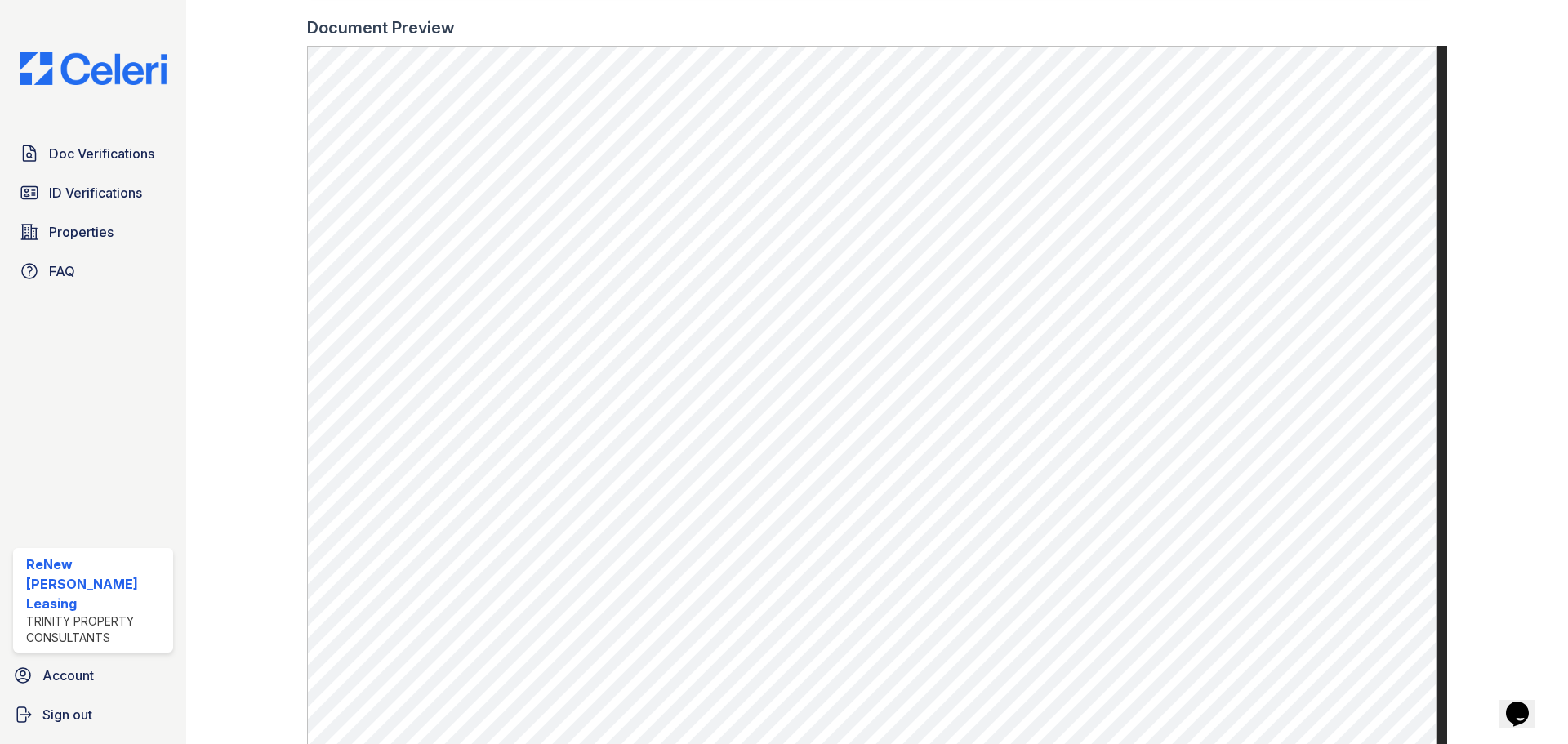
scroll to position [571, 0]
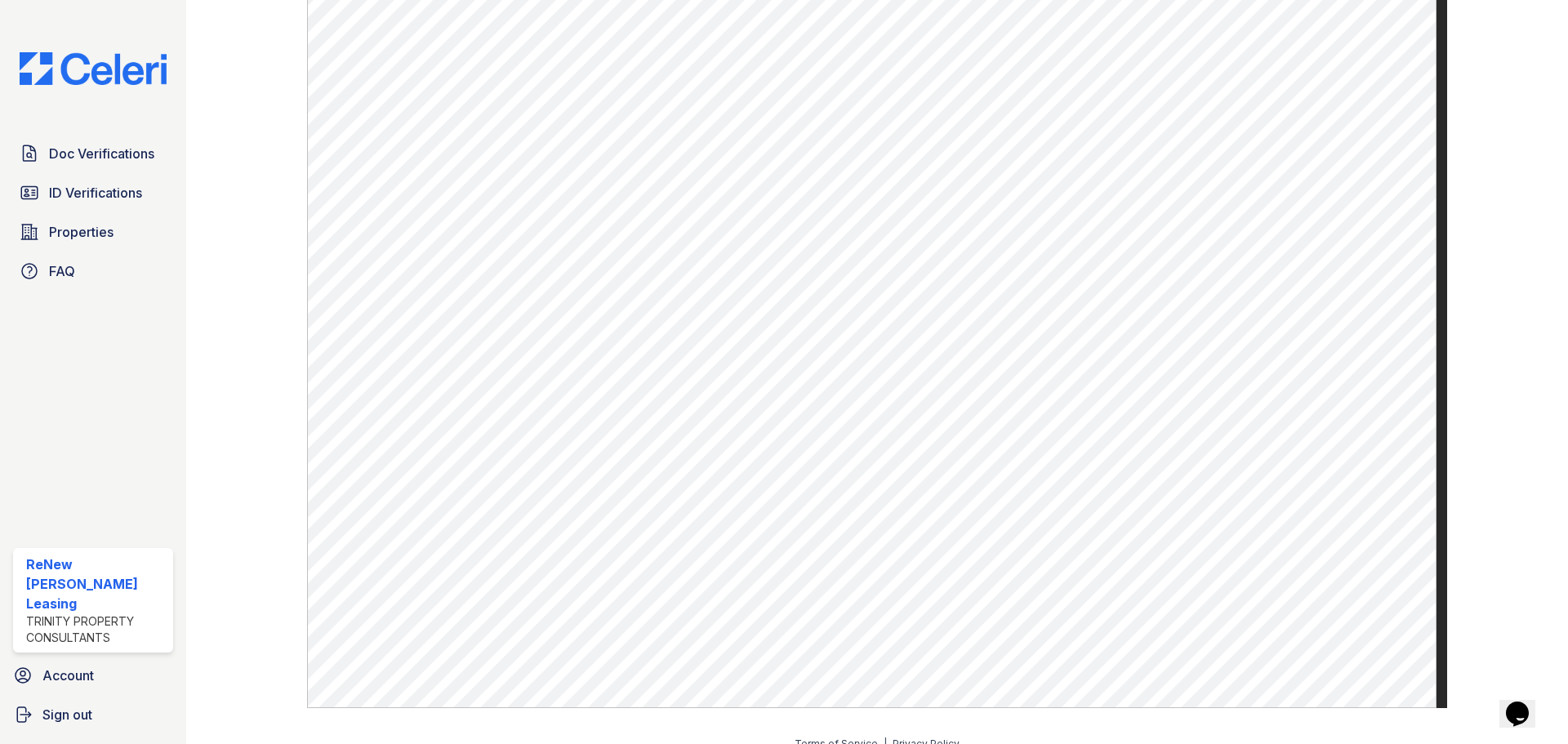
click at [78, 174] on div "Doc Verifications ID Verifications Properties FAQ" at bounding box center [93, 212] width 173 height 150
click at [78, 180] on link "ID Verifications" at bounding box center [93, 192] width 160 height 32
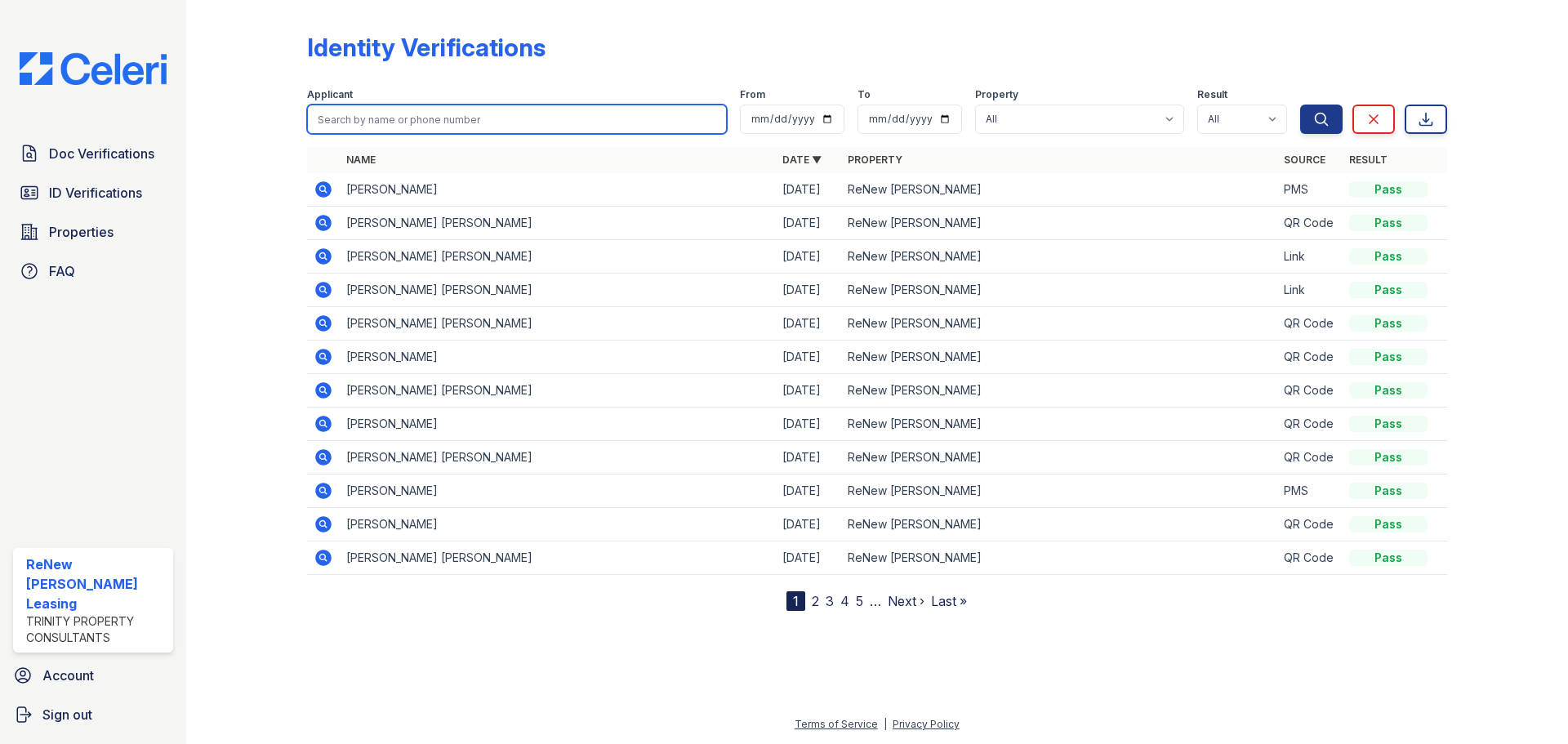
click at [381, 118] on input "search" at bounding box center [517, 119] width 420 height 29
type input "matthew thompson"
click at [1300, 104] on button "Search" at bounding box center [1321, 119] width 42 height 29
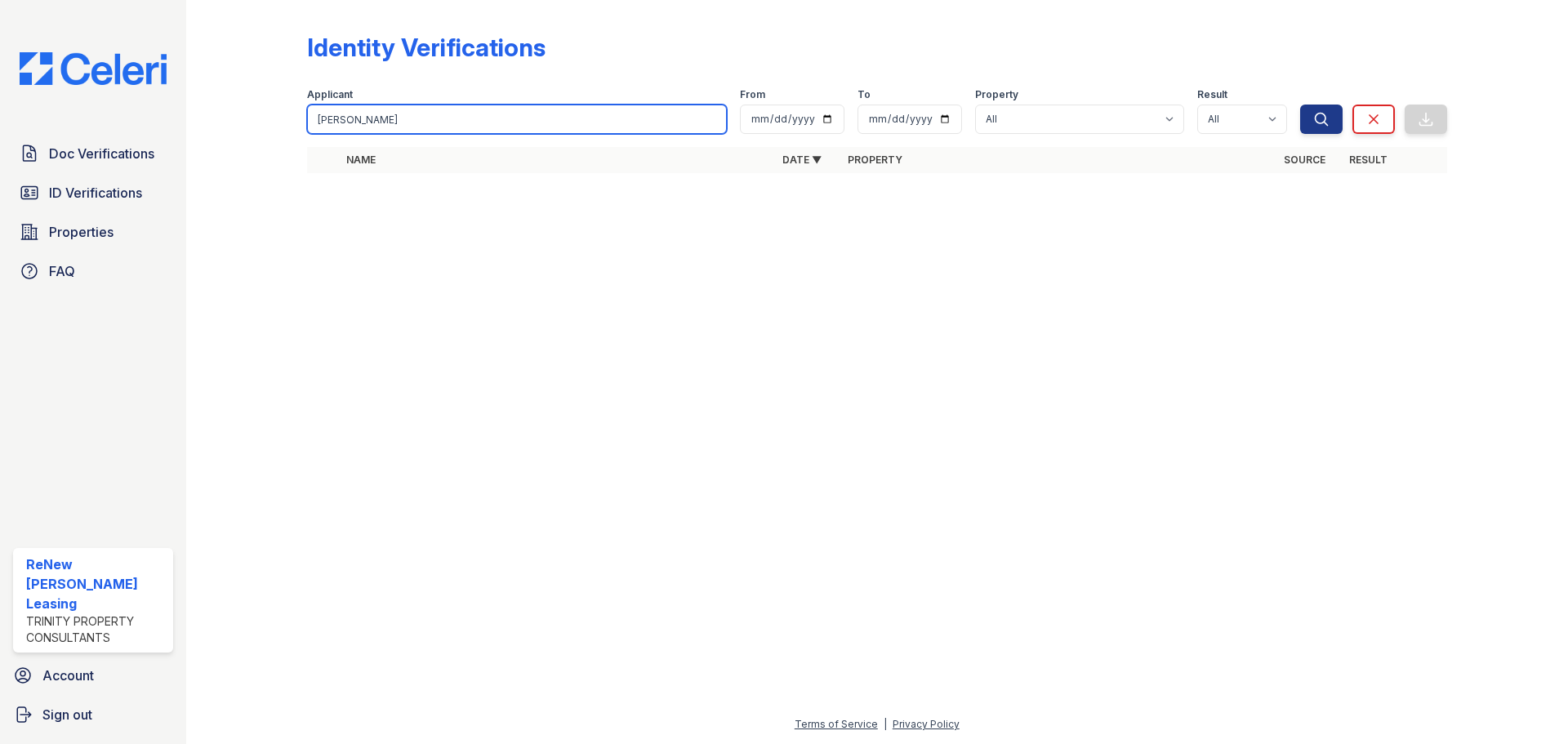
drag, startPoint x: 429, startPoint y: 122, endPoint x: 283, endPoint y: 126, distance: 146.1
click at [283, 126] on div "Identity Verifications Filter Applicant matthew thompson From To Property All R…" at bounding box center [876, 108] width 1329 height 215
type input "thompson"
click at [1300, 104] on button "Search" at bounding box center [1321, 119] width 42 height 29
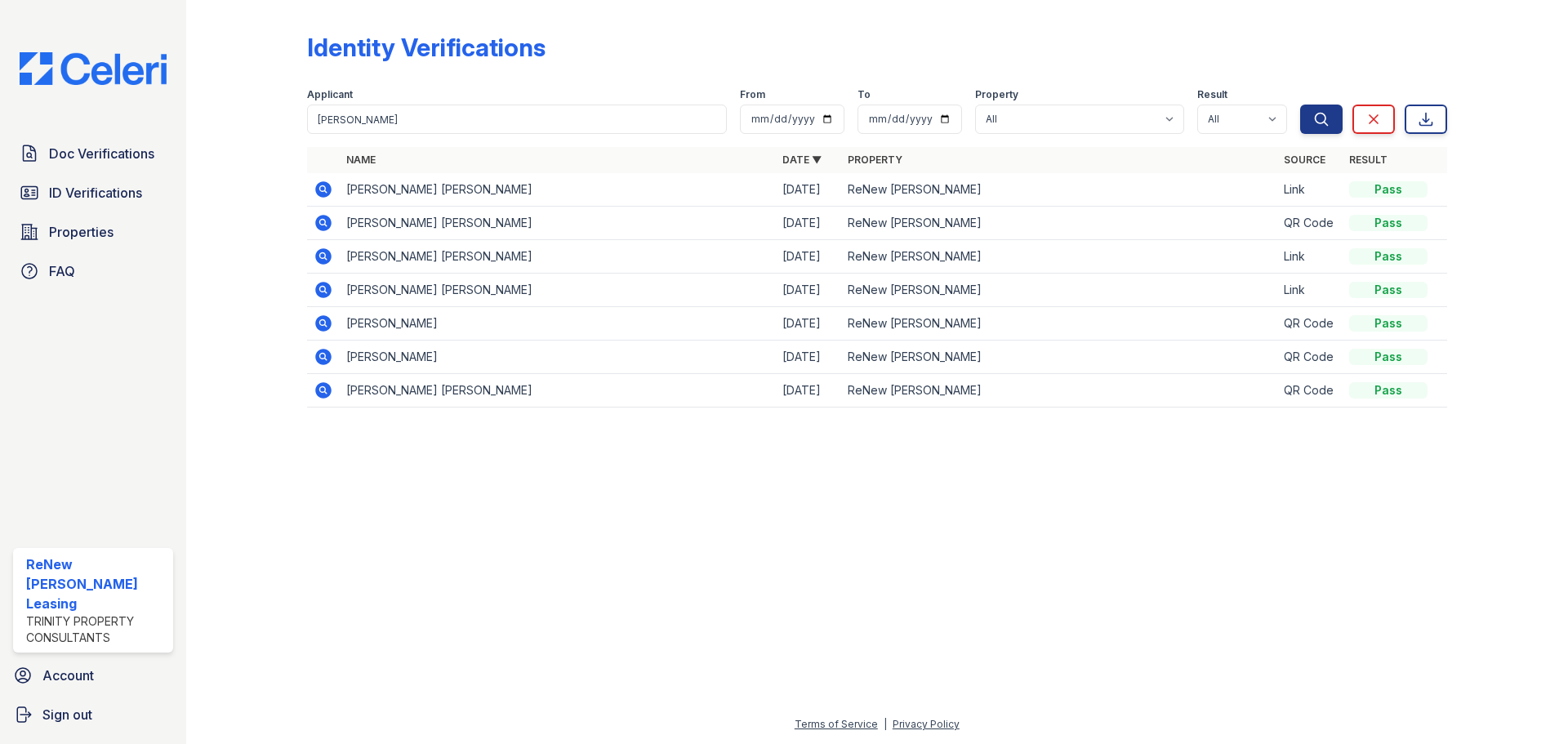
click at [324, 180] on icon at bounding box center [322, 189] width 19 height 19
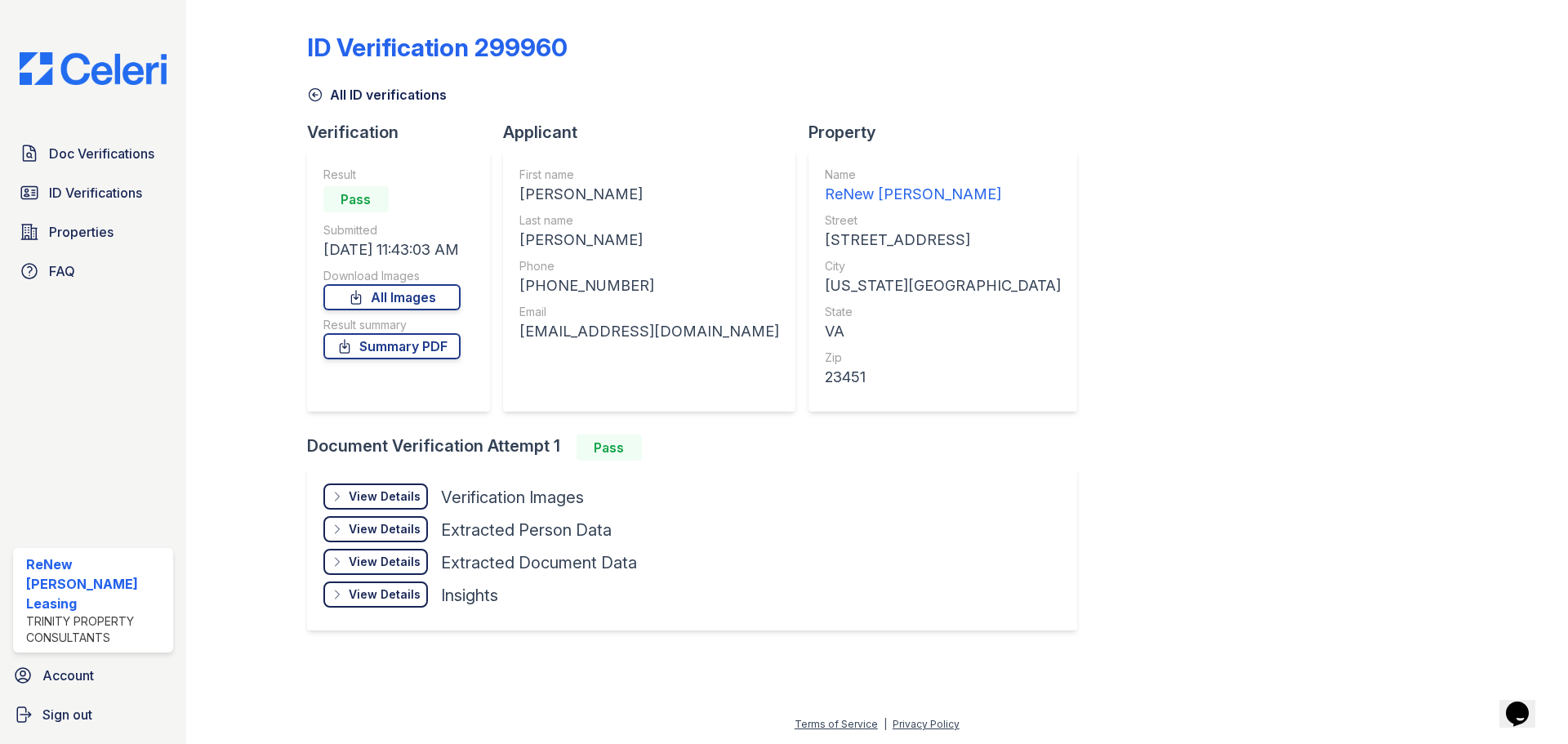
click at [390, 500] on div "View Details" at bounding box center [385, 496] width 72 height 17
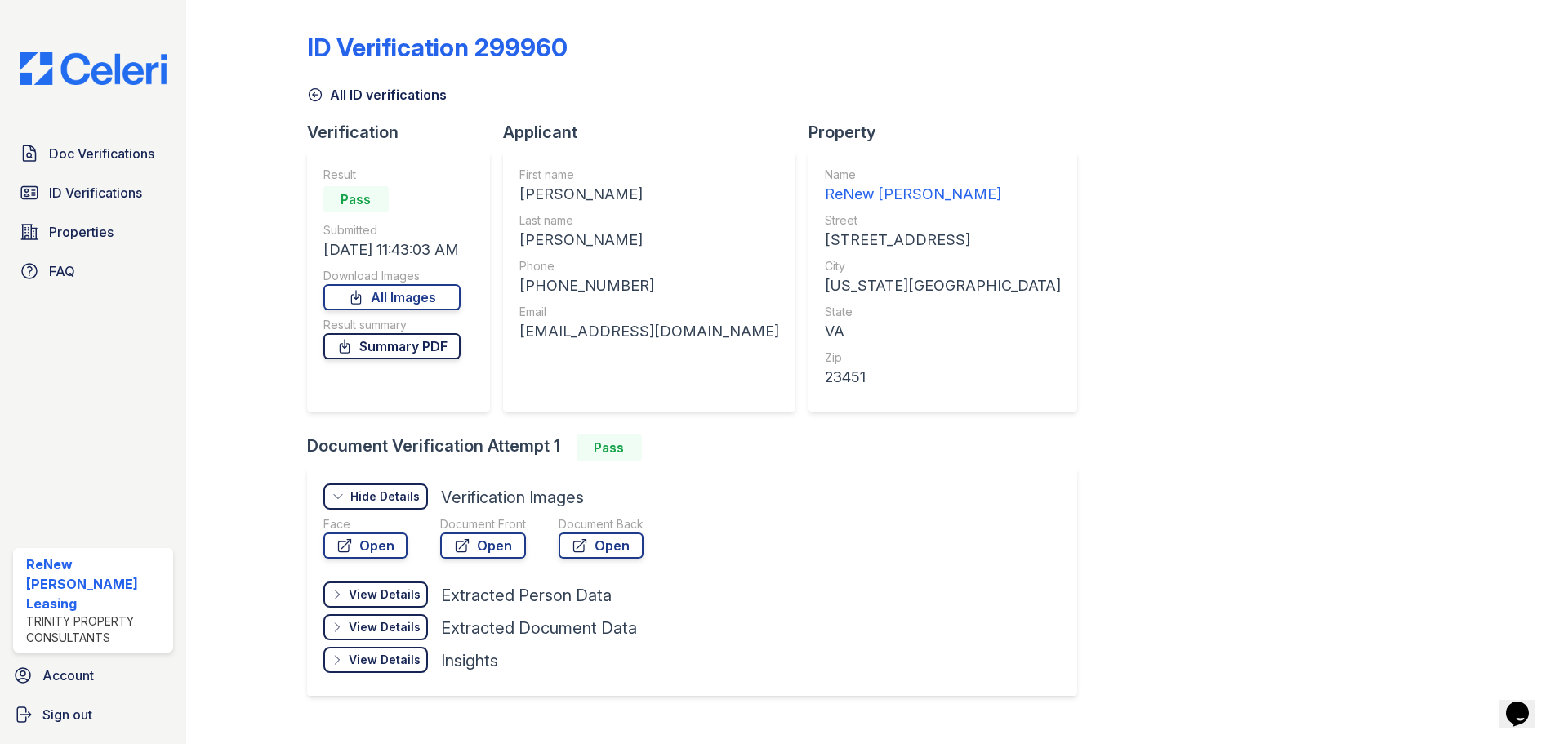
click at [380, 352] on link "Summary PDF" at bounding box center [392, 346] width 137 height 26
click at [320, 93] on icon at bounding box center [315, 95] width 17 height 17
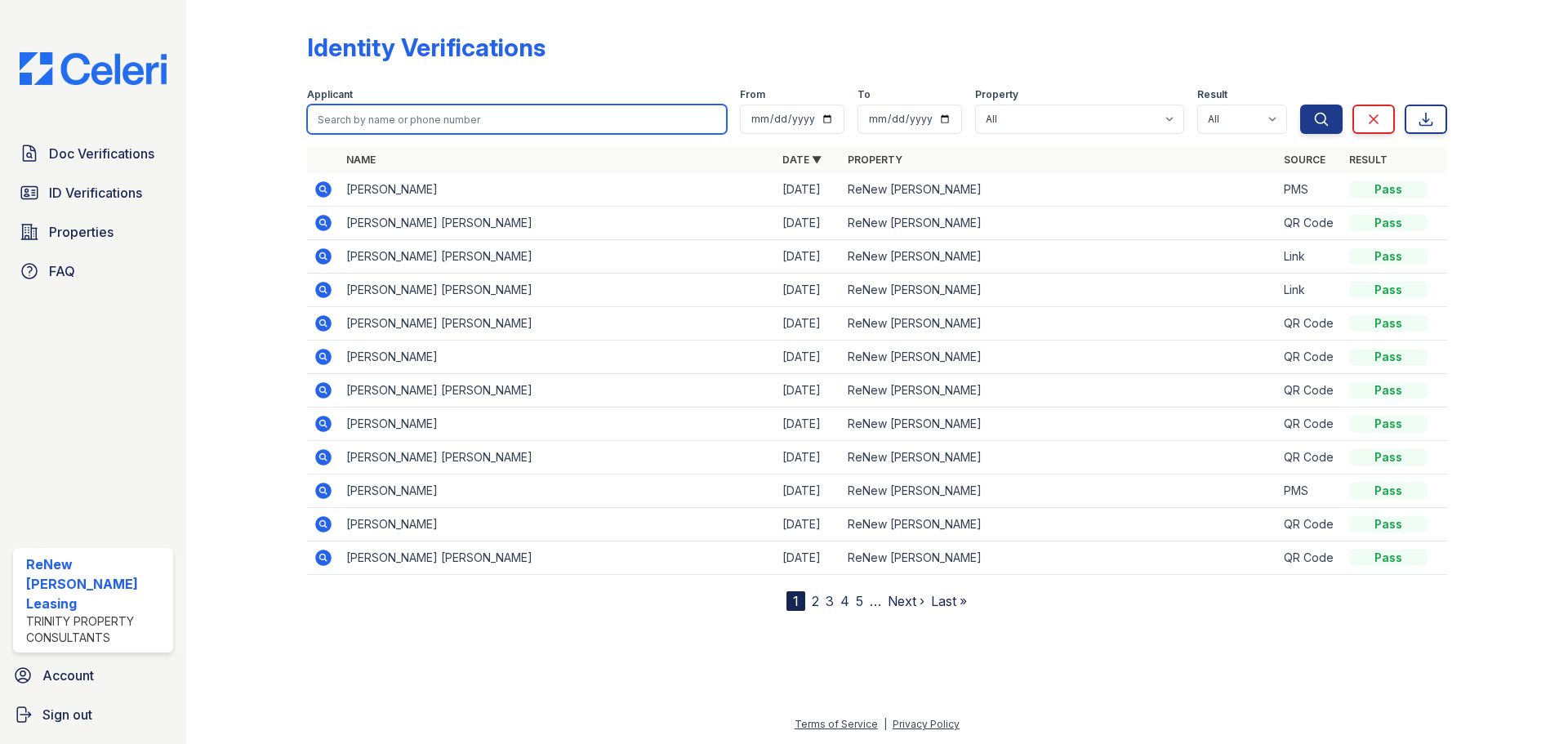
click at [351, 123] on input "search" at bounding box center [517, 119] width 420 height 29
type input "thompson"
click at [1300, 104] on button "Search" at bounding box center [1321, 119] width 42 height 29
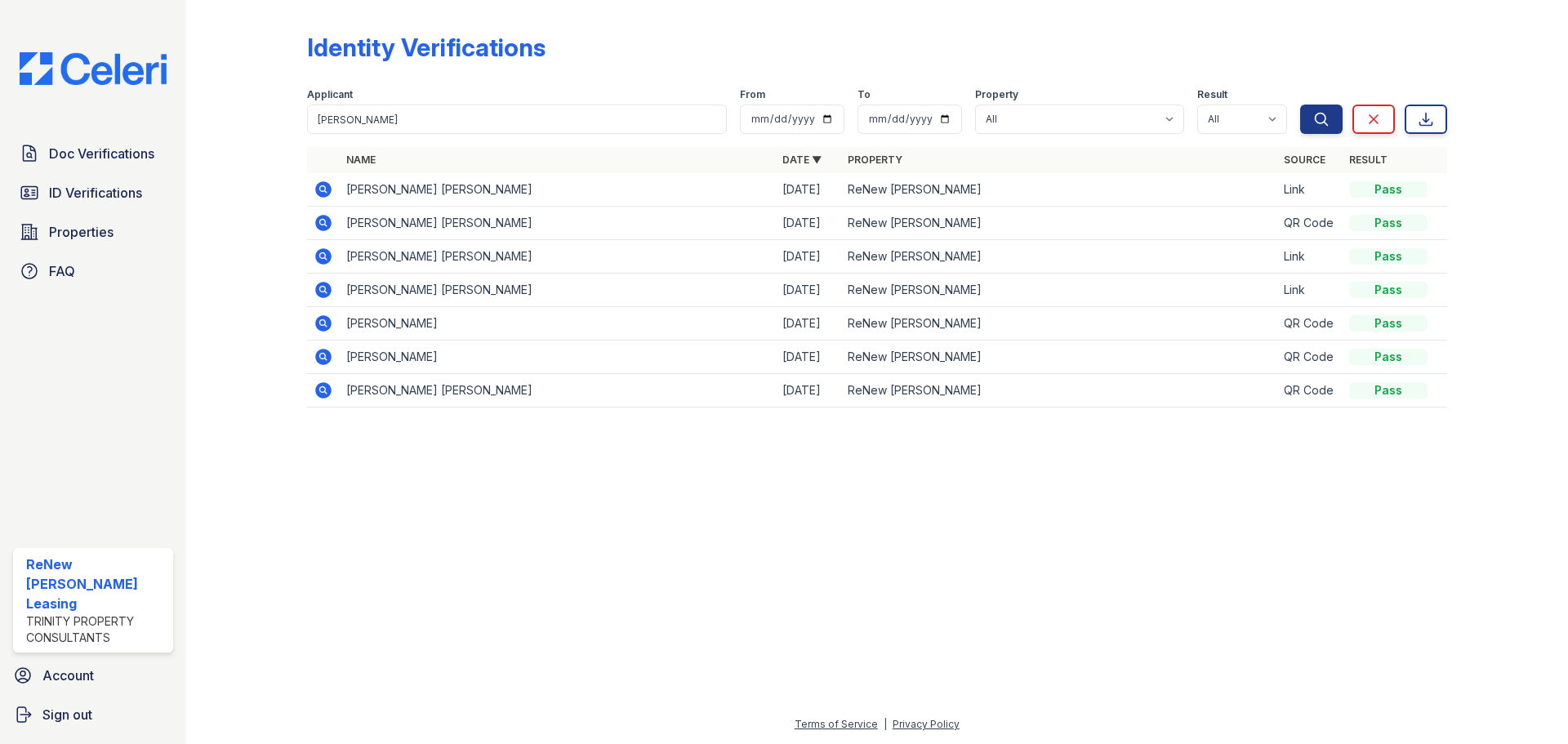
click at [327, 221] on icon at bounding box center [323, 223] width 17 height 17
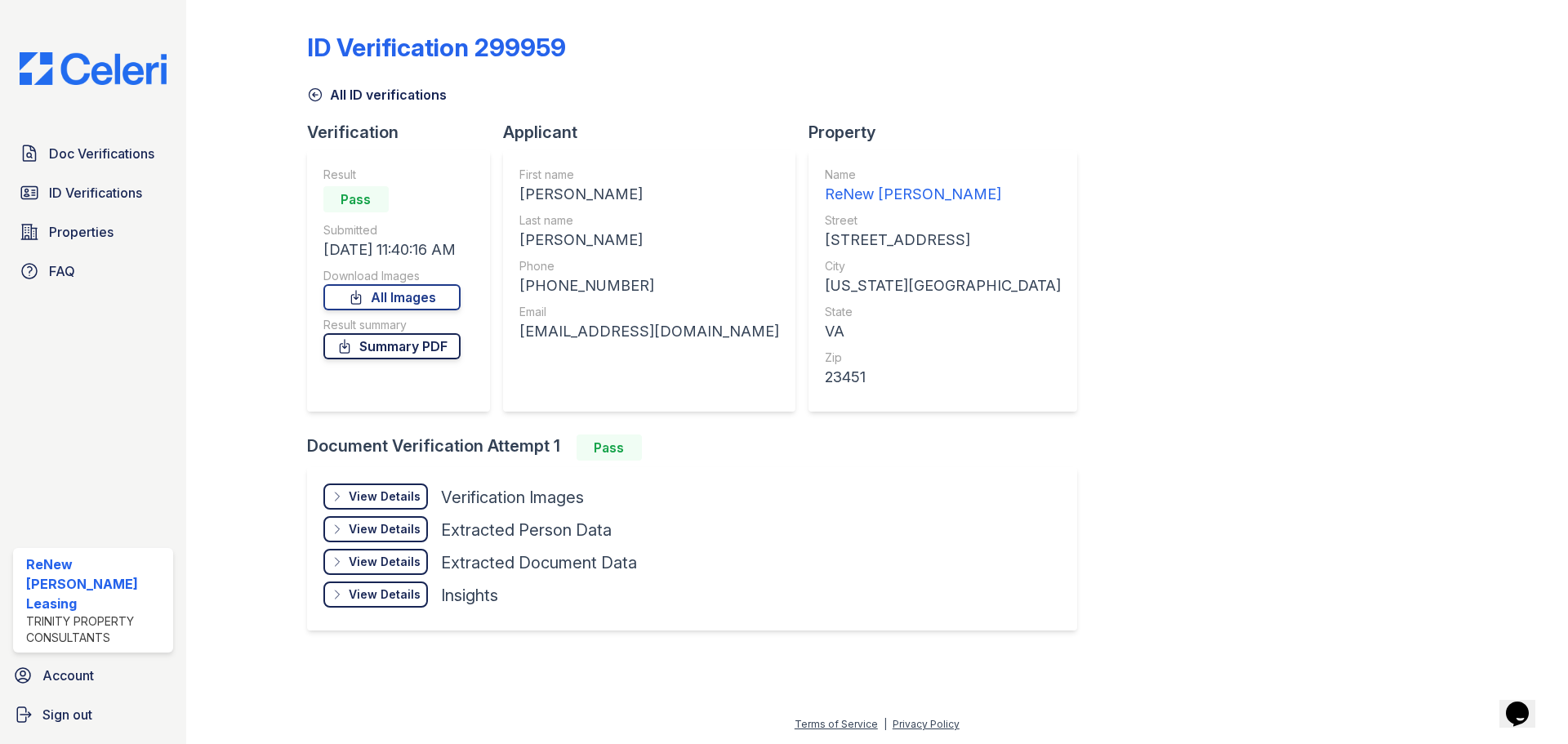
click at [404, 352] on link "Summary PDF" at bounding box center [392, 346] width 137 height 26
